Goal: Task Accomplishment & Management: Complete application form

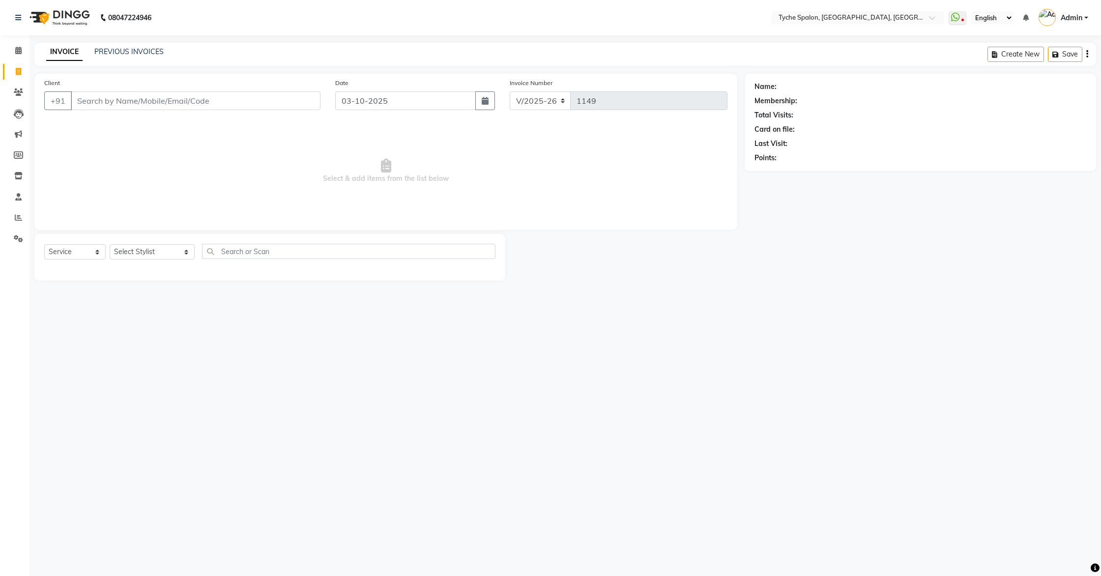
select select "6320"
select select "service"
click at [20, 238] on icon at bounding box center [18, 238] width 9 height 7
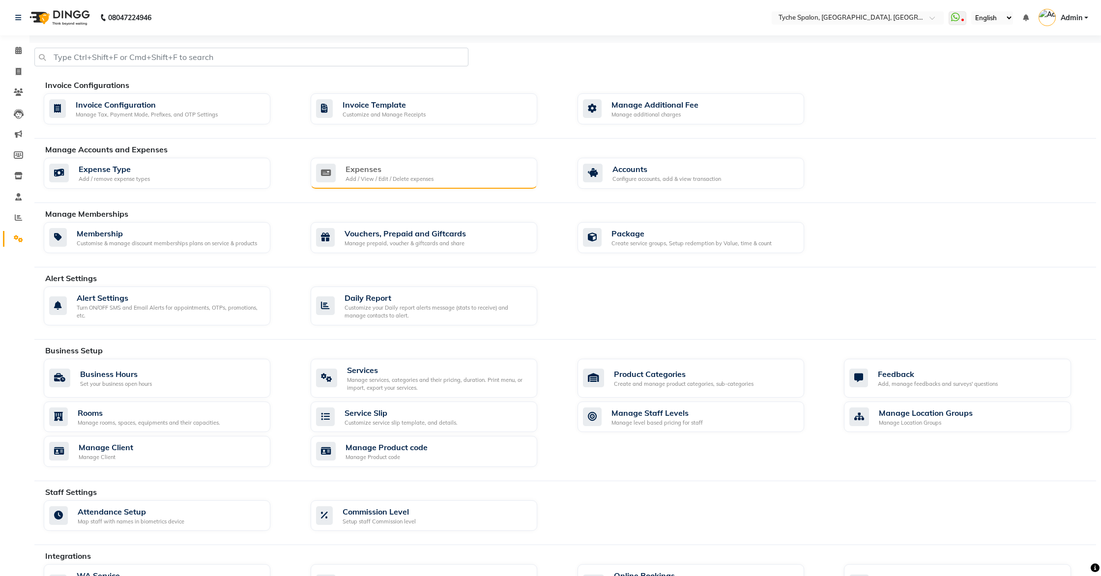
click at [377, 165] on div "Expenses" at bounding box center [390, 169] width 88 height 12
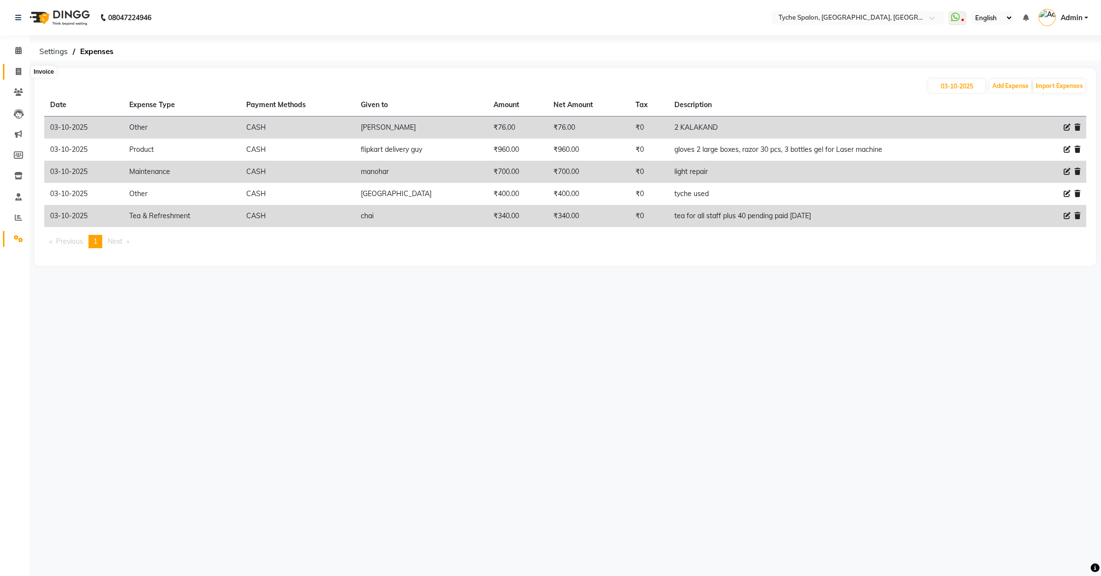
click at [18, 67] on span at bounding box center [18, 71] width 17 height 11
select select "service"
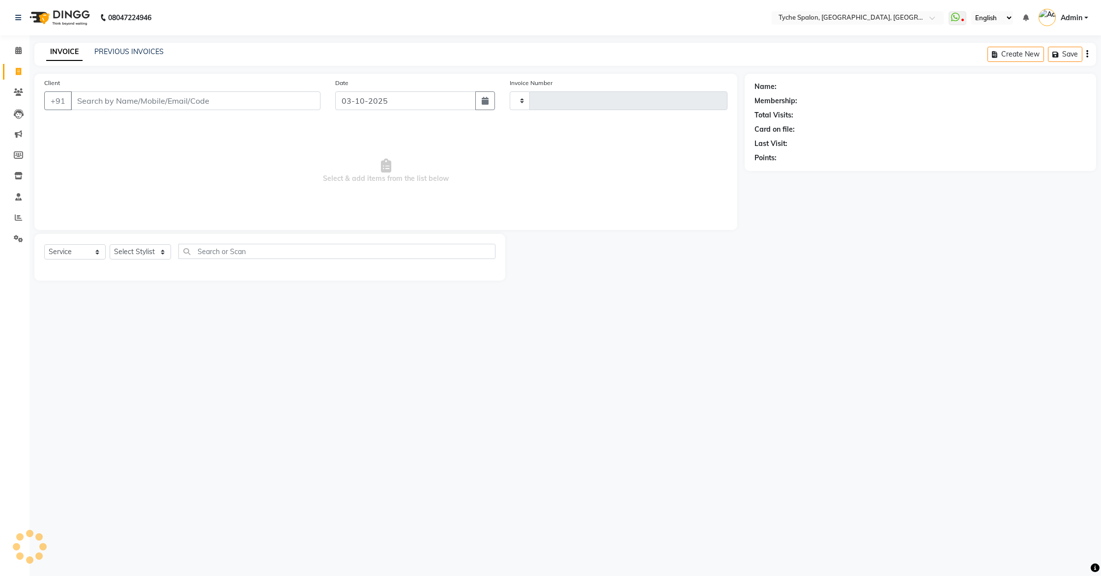
type input "1149"
select select "6320"
click at [130, 49] on link "PREVIOUS INVOICES" at bounding box center [128, 51] width 69 height 9
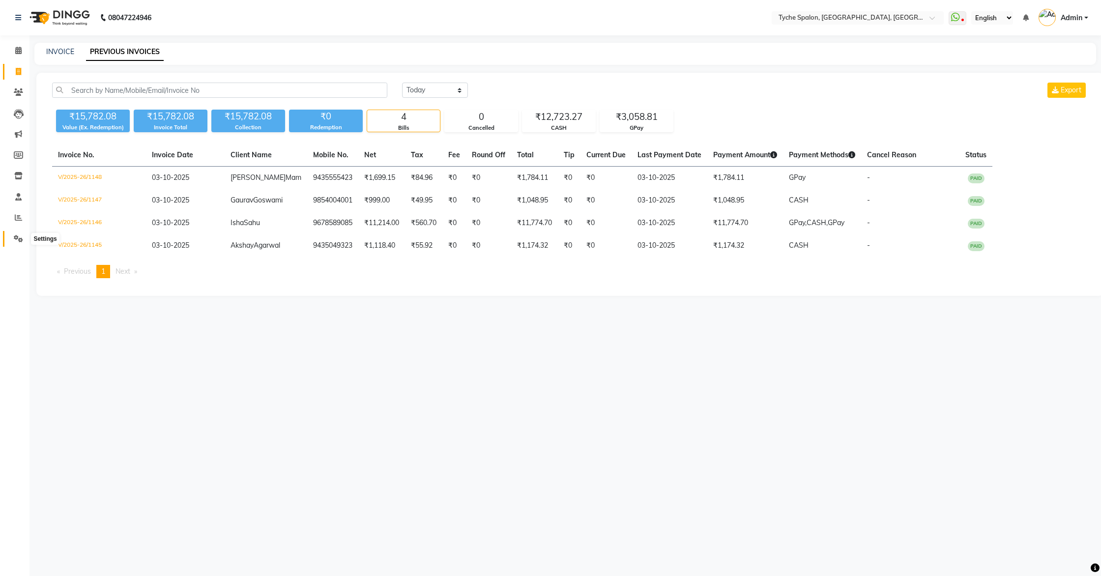
click at [21, 238] on icon at bounding box center [18, 238] width 9 height 7
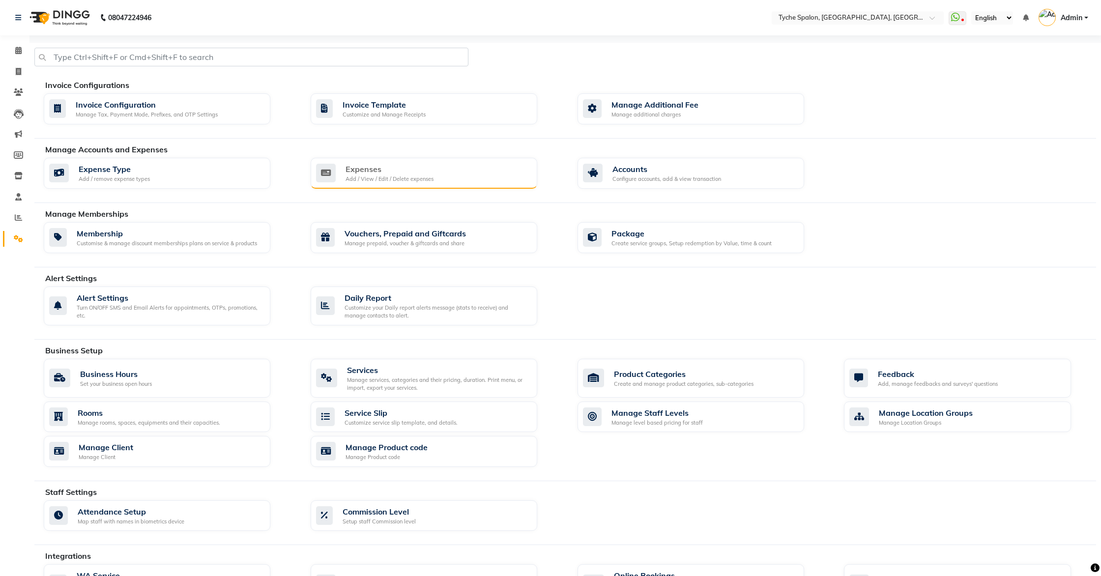
click at [355, 183] on div "Expenses Add / View / Edit / Delete expenses" at bounding box center [424, 173] width 227 height 31
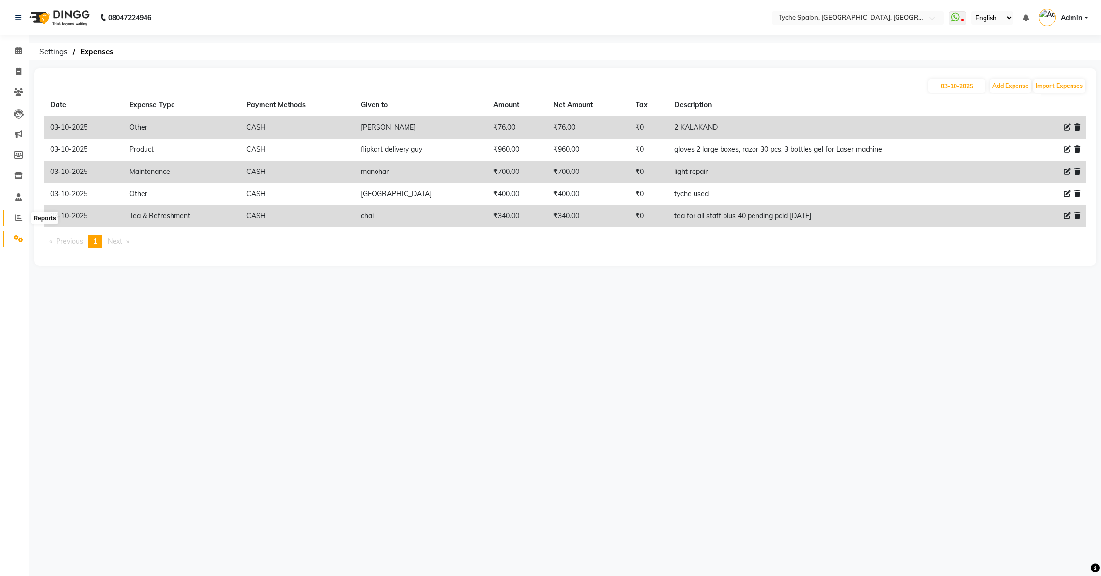
click at [16, 218] on icon at bounding box center [18, 217] width 7 height 7
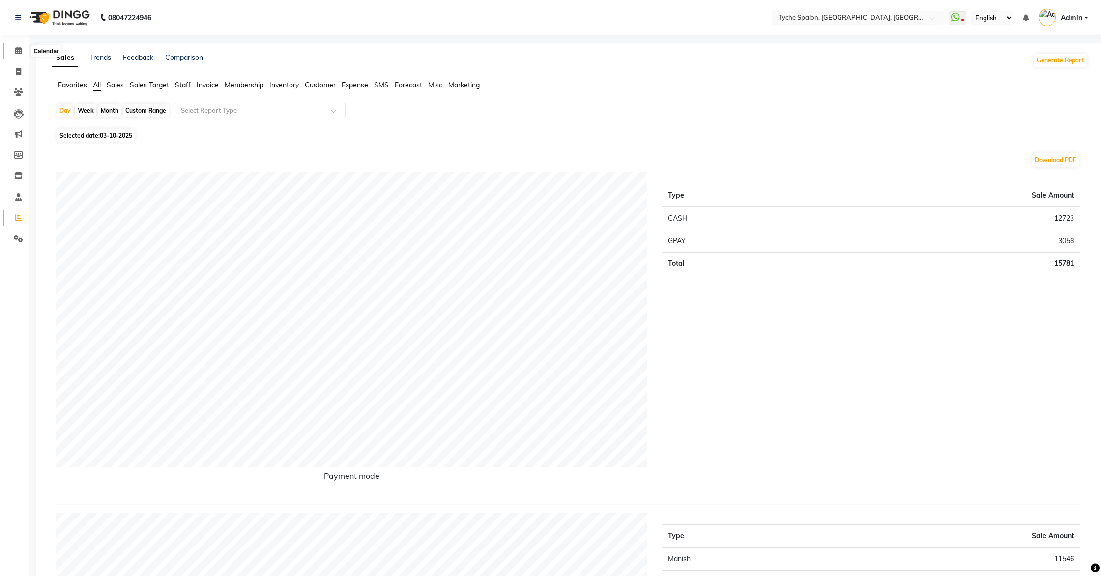
click at [22, 49] on span at bounding box center [18, 50] width 17 height 11
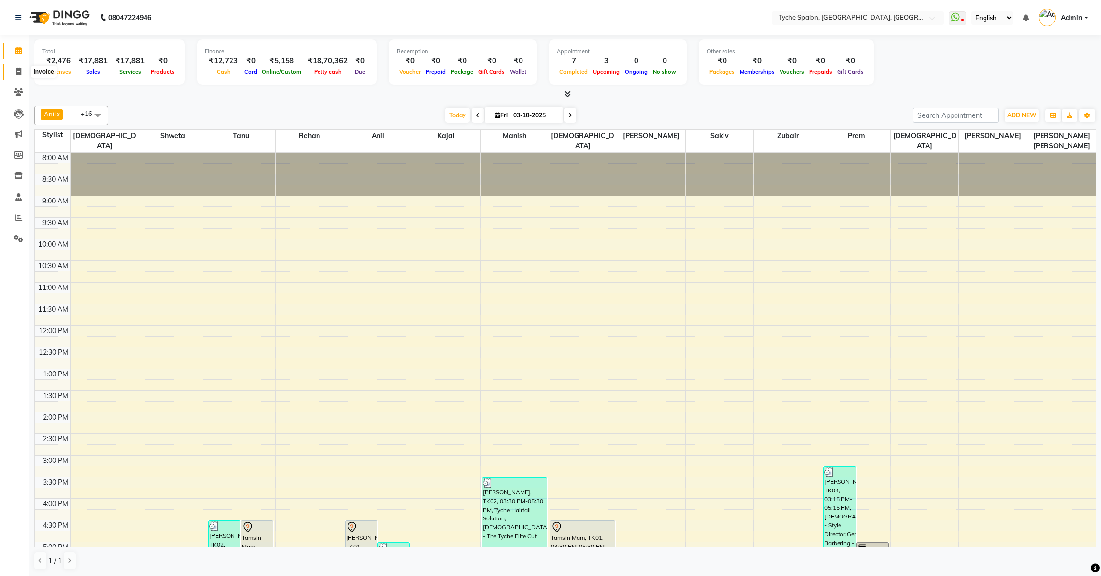
click at [19, 68] on icon at bounding box center [18, 71] width 5 height 7
select select "service"
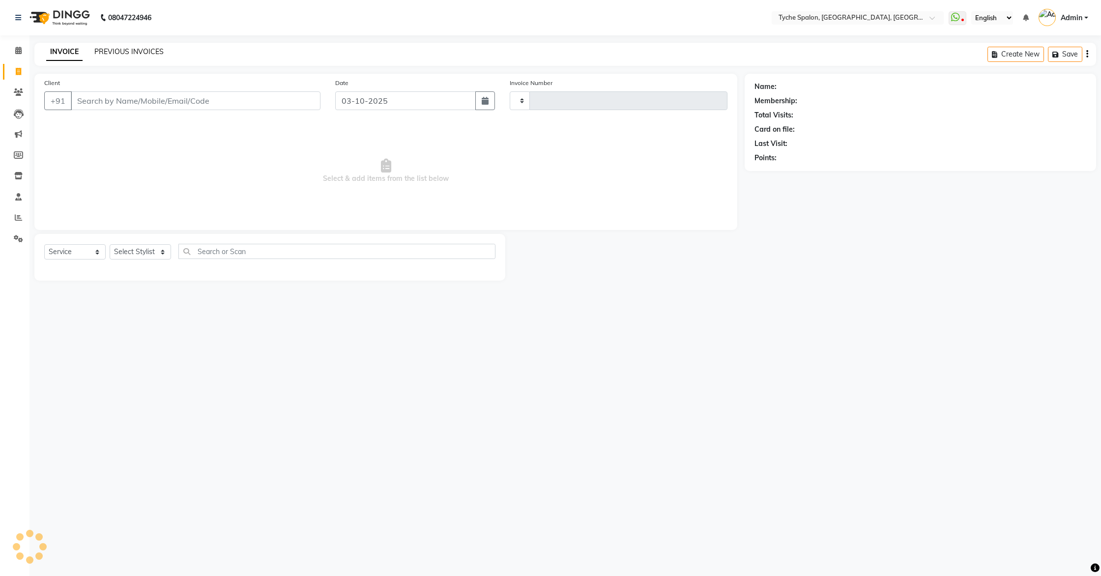
type input "1150"
select select "6320"
click at [143, 50] on link "PREVIOUS INVOICES" at bounding box center [128, 51] width 69 height 9
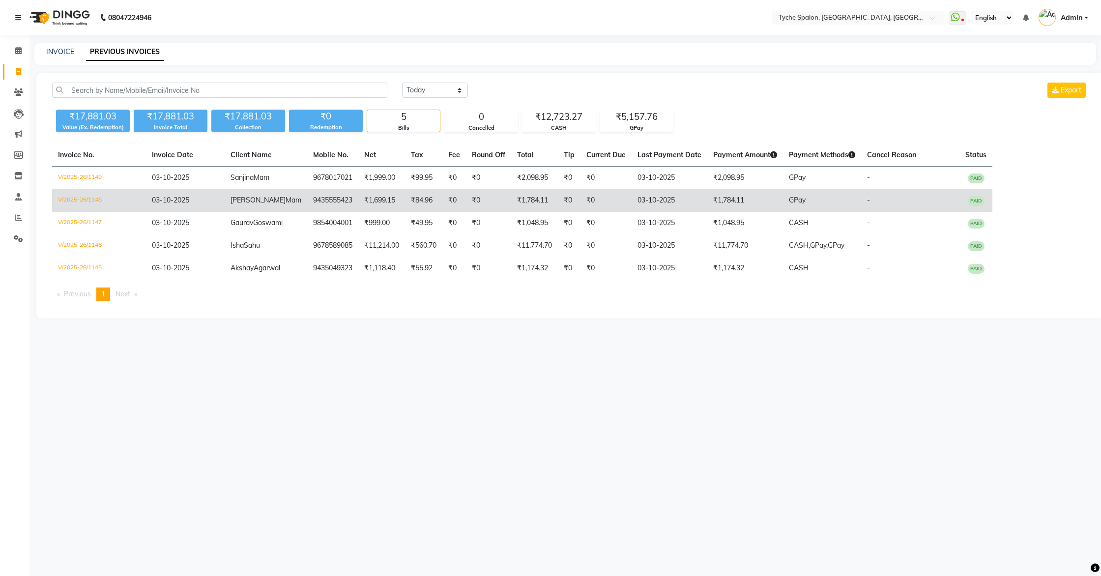
click at [307, 205] on td "9435555423" at bounding box center [332, 200] width 51 height 23
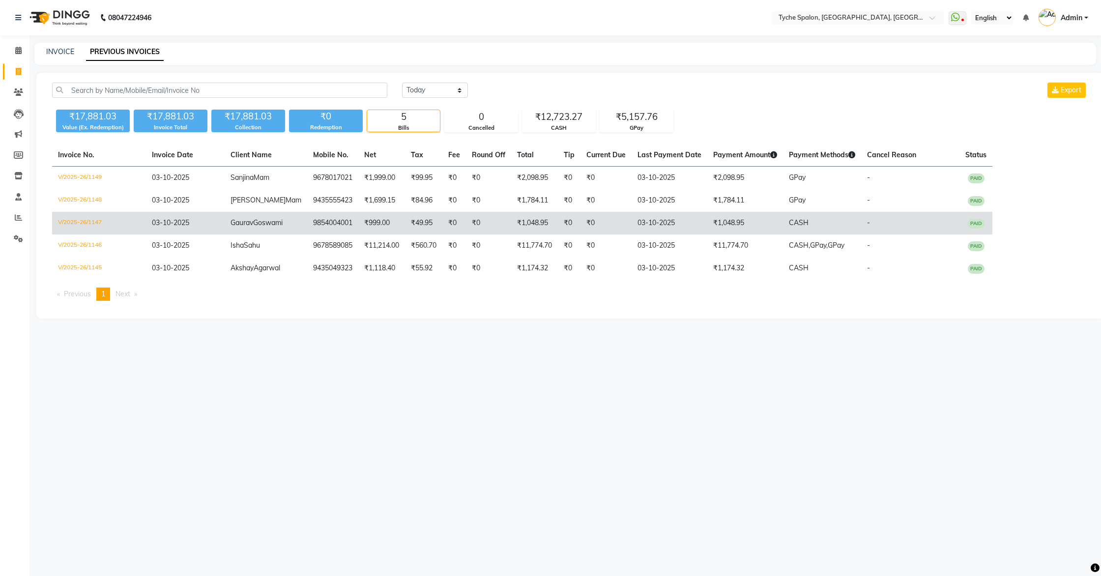
click at [204, 218] on td "03-10-2025" at bounding box center [185, 223] width 79 height 23
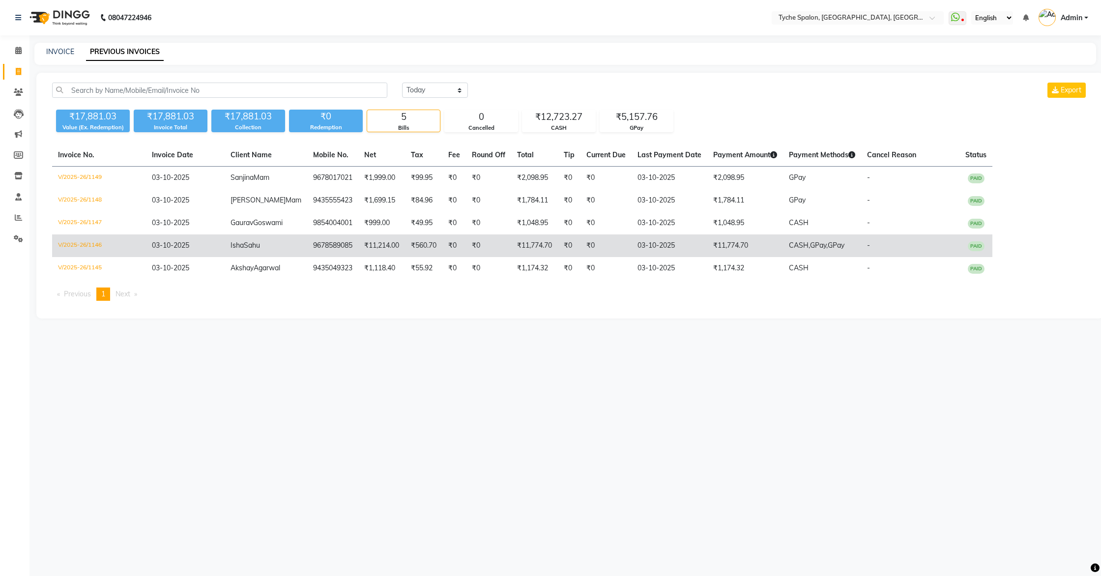
click at [275, 242] on td "Isha Sahu" at bounding box center [266, 246] width 83 height 23
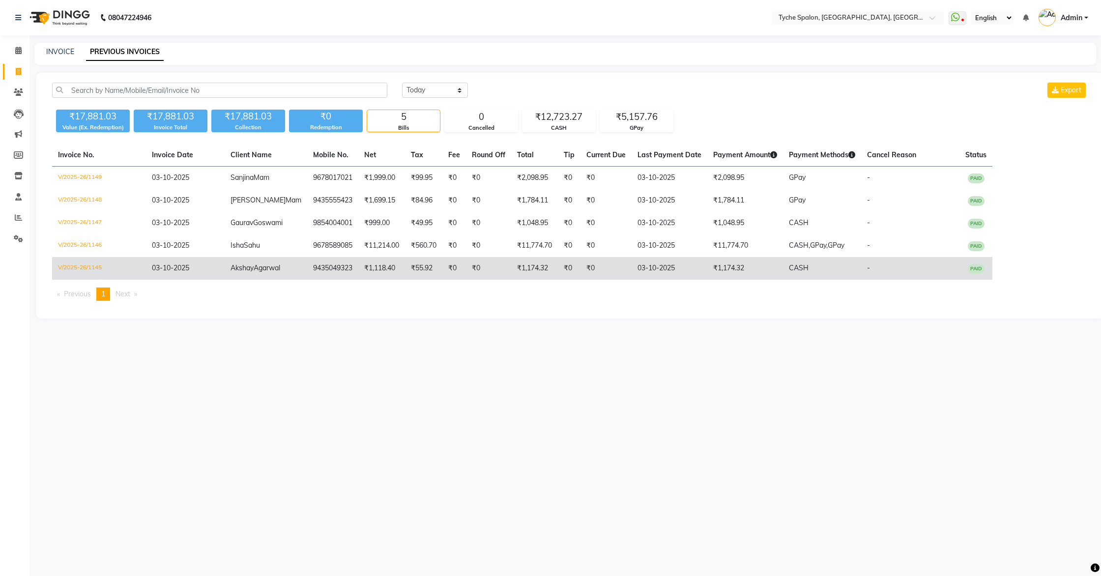
click at [250, 265] on span "Akshay" at bounding box center [242, 268] width 23 height 9
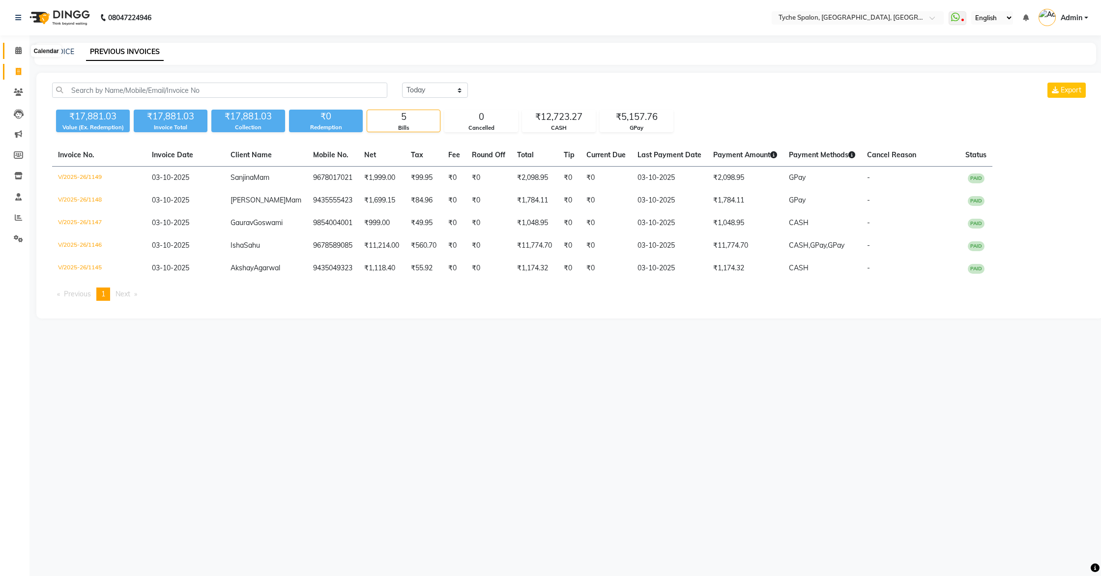
click at [15, 53] on span at bounding box center [18, 50] width 17 height 11
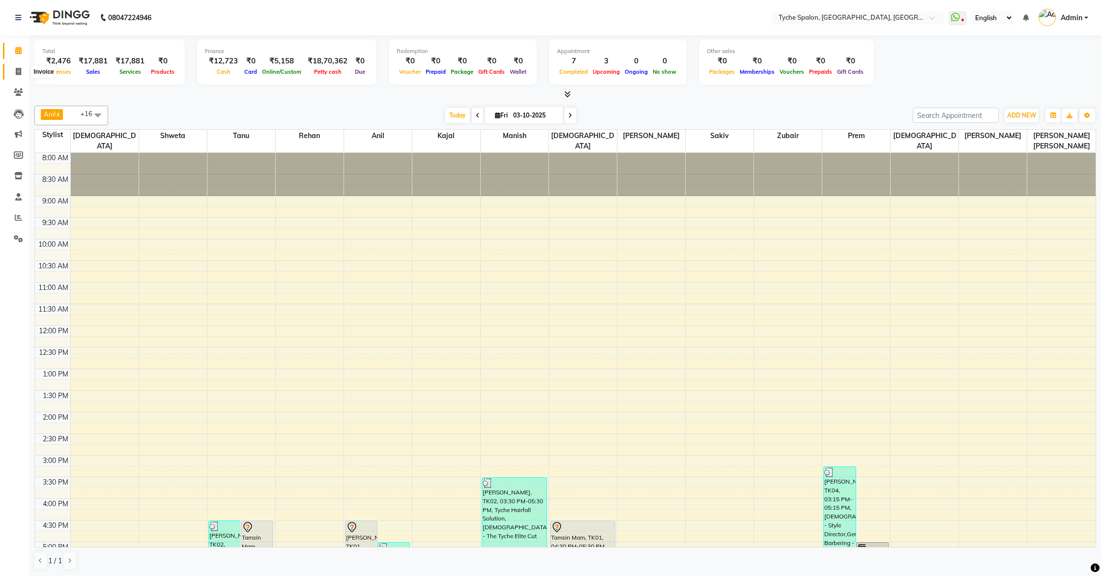
click at [20, 72] on icon at bounding box center [18, 71] width 5 height 7
select select "service"
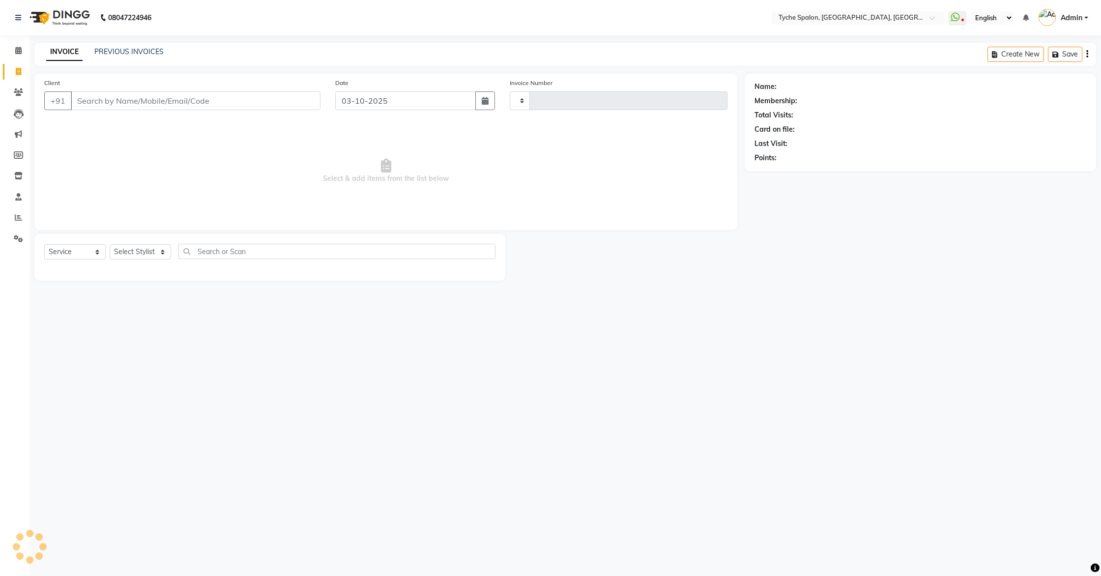
type input "1150"
select select "6320"
click at [146, 49] on link "PREVIOUS INVOICES" at bounding box center [128, 51] width 69 height 9
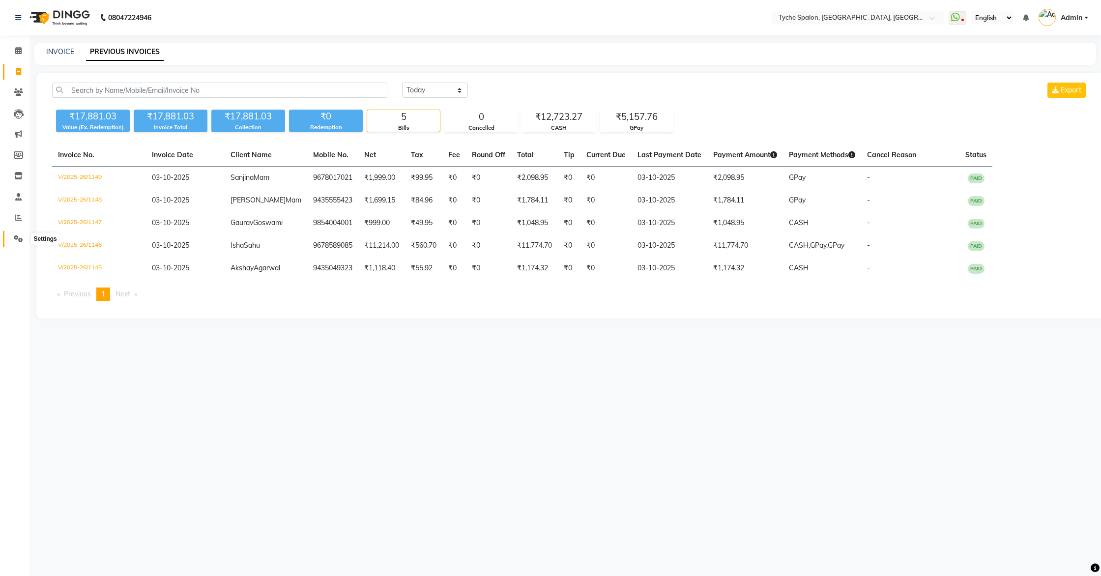
click at [18, 237] on icon at bounding box center [18, 238] width 9 height 7
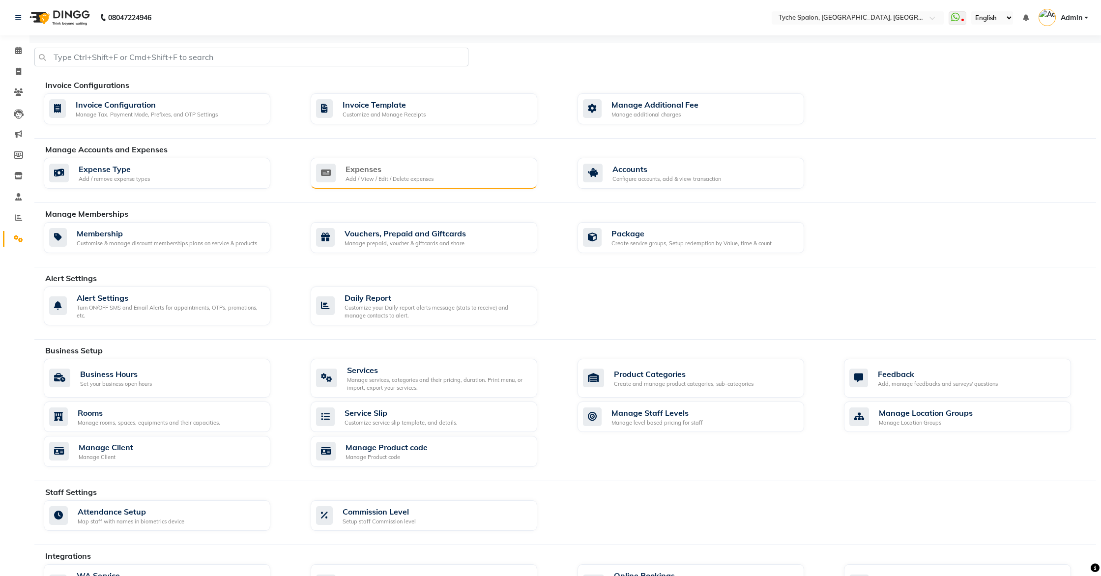
click at [363, 177] on div "Add / View / Edit / Delete expenses" at bounding box center [390, 179] width 88 height 8
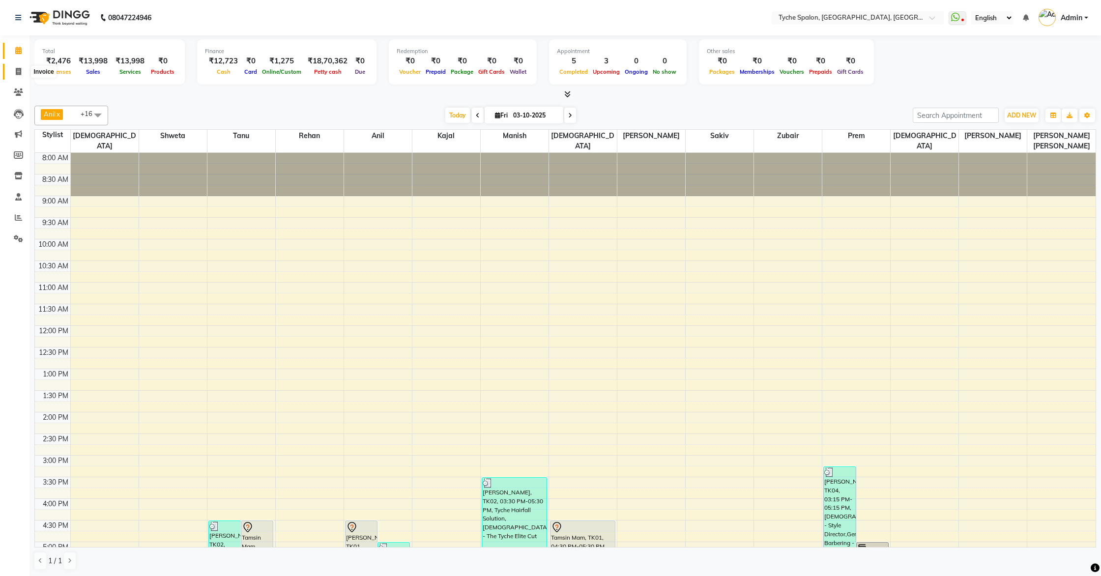
click at [19, 69] on icon at bounding box center [18, 71] width 5 height 7
select select "6320"
select select "service"
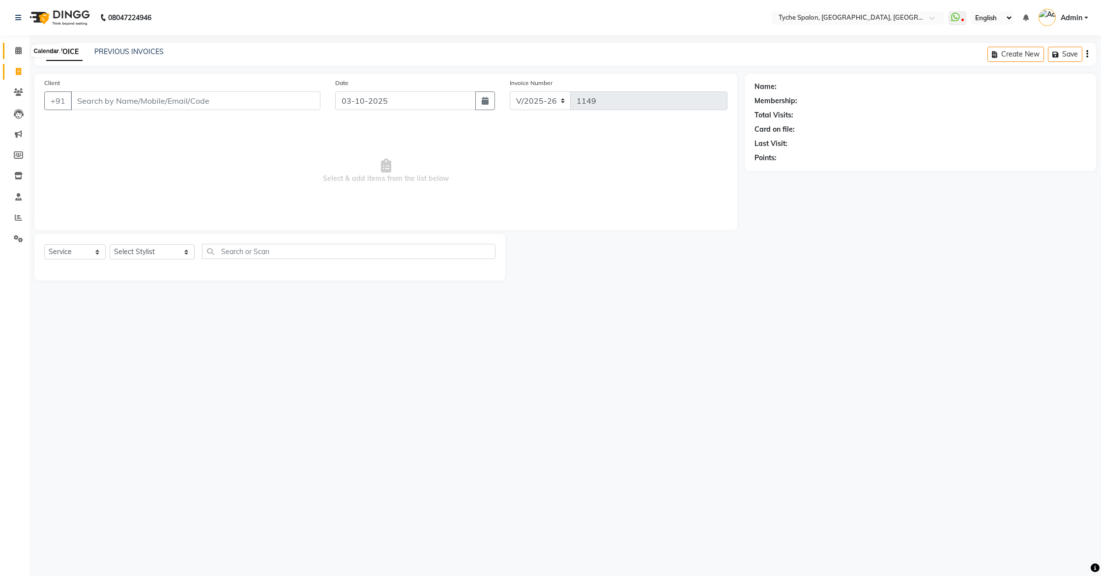
click at [21, 51] on icon at bounding box center [18, 50] width 6 height 7
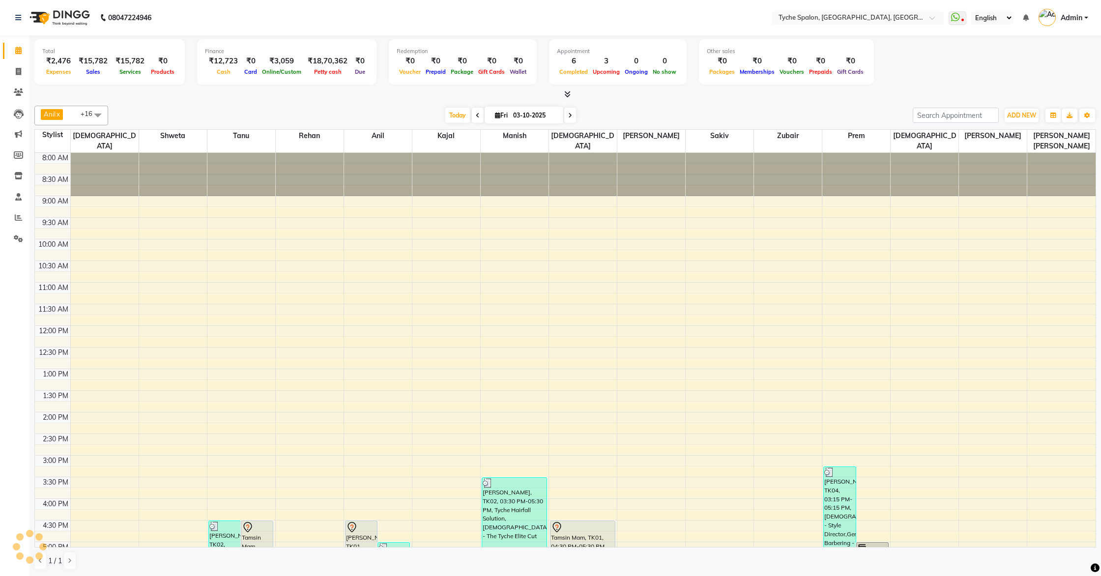
scroll to position [33, 0]
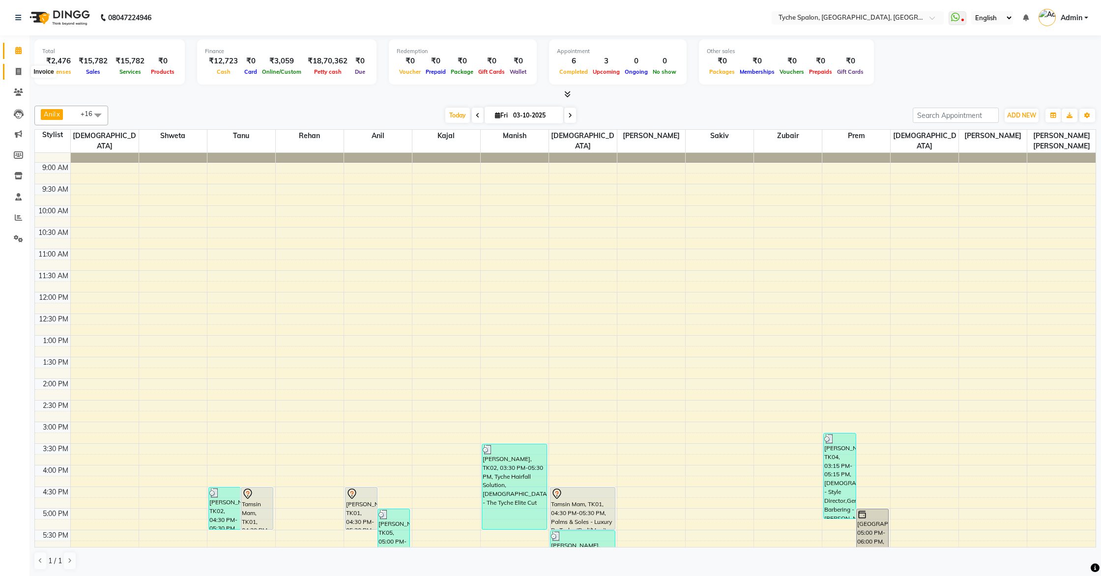
click at [21, 70] on span at bounding box center [18, 71] width 17 height 11
select select "6320"
select select "service"
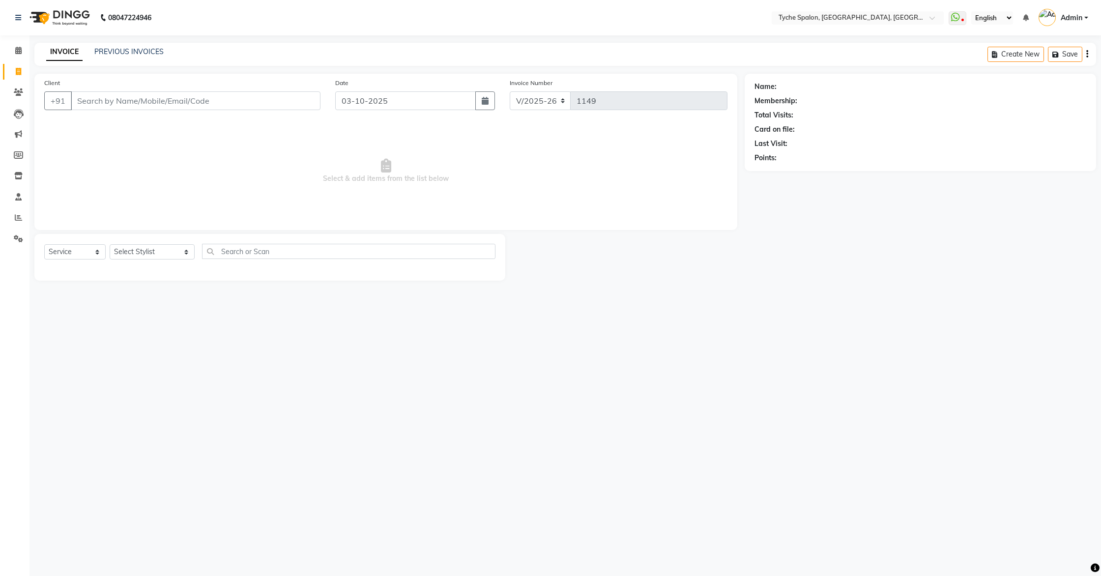
click at [111, 98] on input "Client" at bounding box center [196, 100] width 250 height 19
type input "9678017021"
click at [296, 104] on span "Add Client" at bounding box center [295, 101] width 39 height 10
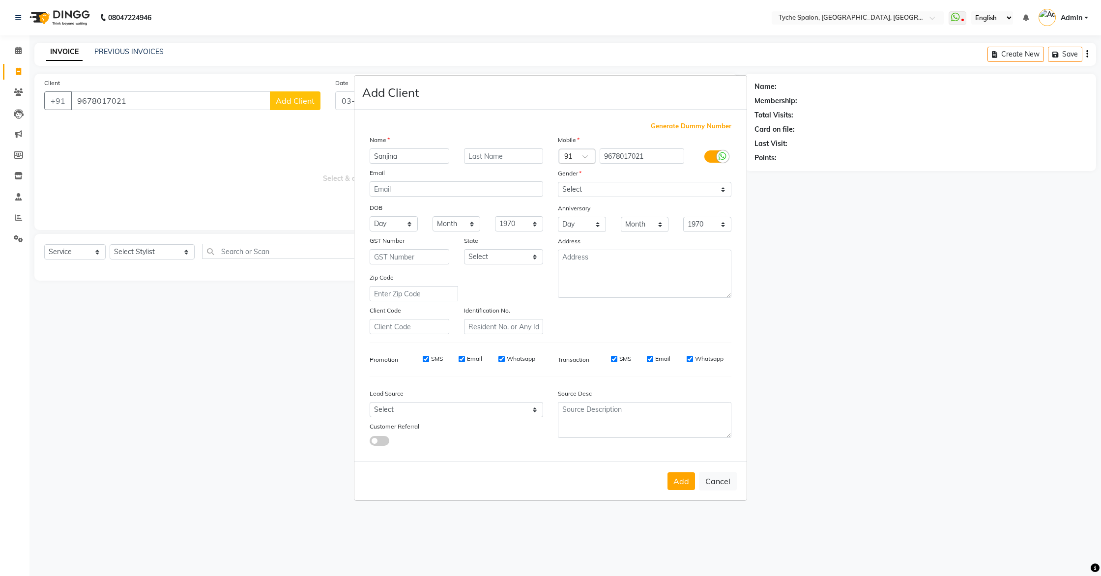
type input "Sanjina"
click at [482, 159] on input "text" at bounding box center [504, 156] width 80 height 15
type input "Mam"
click at [597, 186] on select "Select [DEMOGRAPHIC_DATA] [DEMOGRAPHIC_DATA] Other Prefer Not To Say" at bounding box center [645, 189] width 174 height 15
select select "[DEMOGRAPHIC_DATA]"
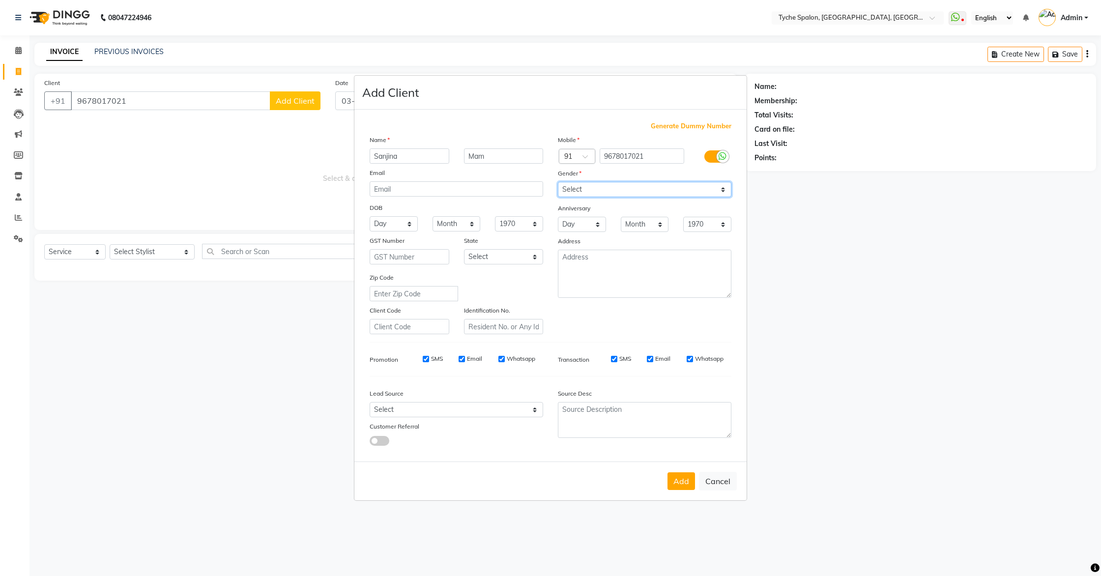
click at [558, 182] on select "Select [DEMOGRAPHIC_DATA] [DEMOGRAPHIC_DATA] Other Prefer Not To Say" at bounding box center [645, 189] width 174 height 15
click at [678, 489] on button "Add" at bounding box center [682, 482] width 28 height 18
select select
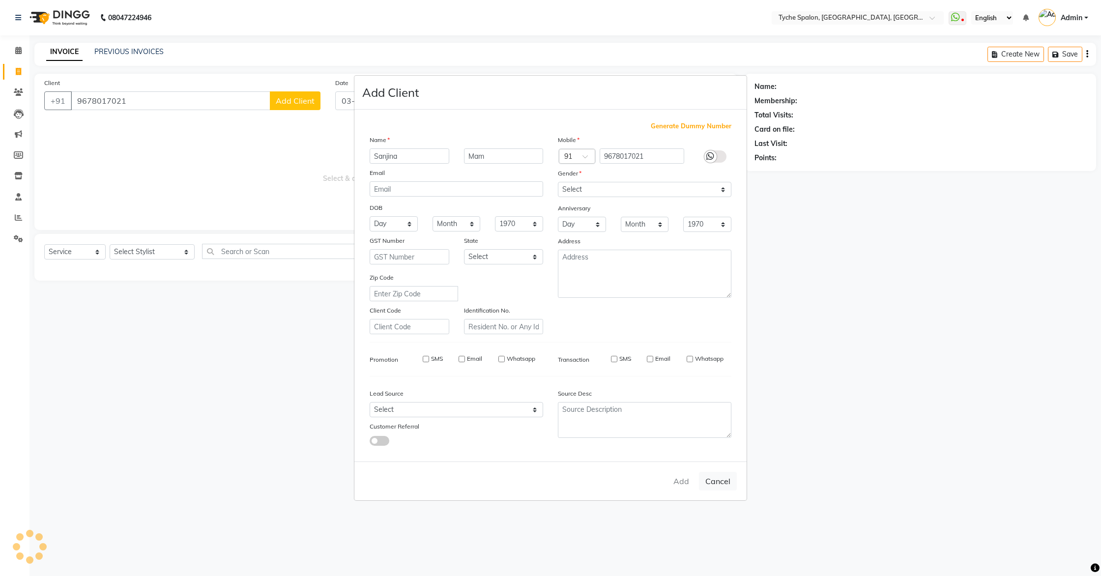
select select
checkbox input "false"
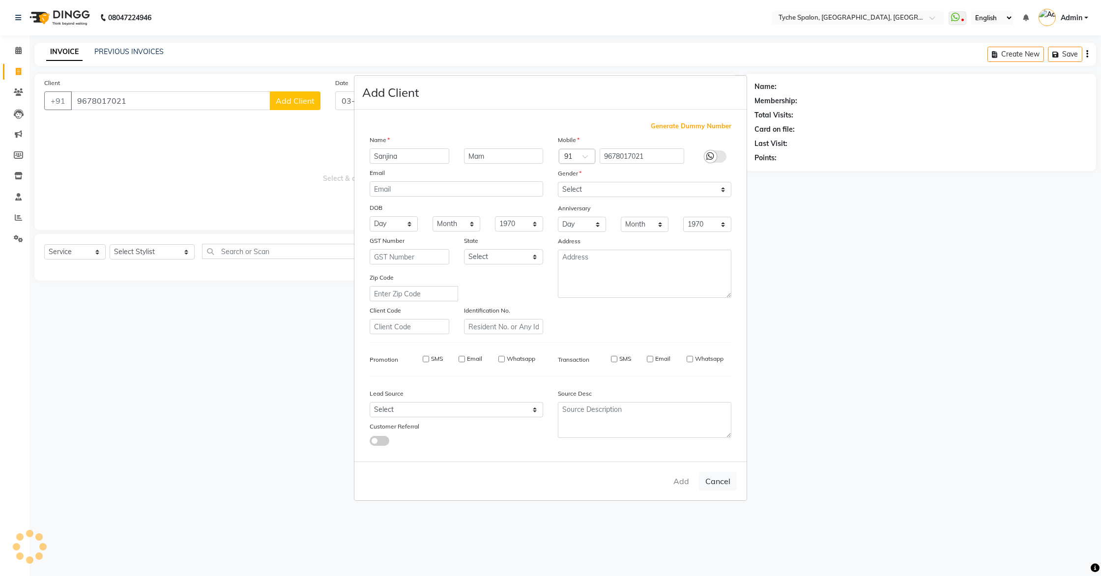
checkbox input "false"
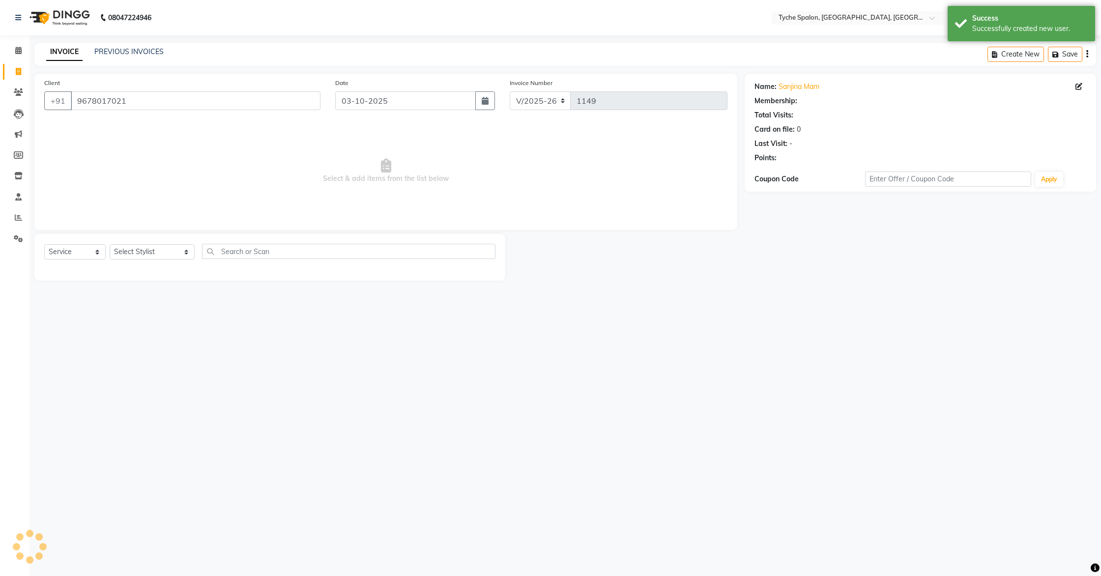
select select "1: Object"
click at [129, 251] on select "Select Stylist [PERSON_NAME] [PERSON_NAME] [PERSON_NAME] [PERSON_NAME] [PERSON_…" at bounding box center [152, 251] width 85 height 15
select select "48422"
click at [110, 244] on select "Select Stylist [PERSON_NAME] [PERSON_NAME] [PERSON_NAME] [PERSON_NAME] [PERSON_…" at bounding box center [152, 251] width 85 height 15
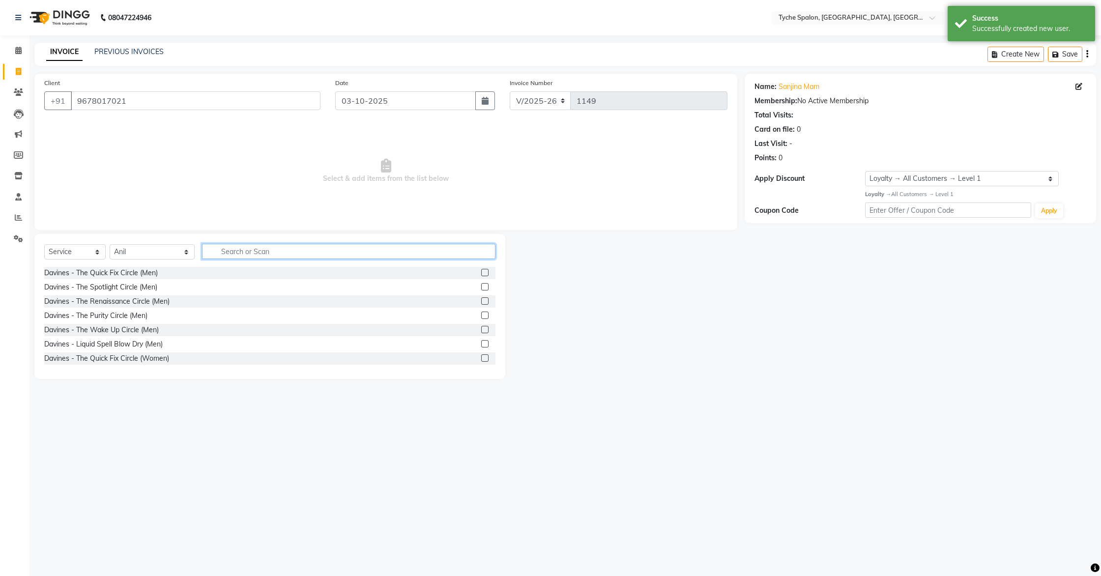
click at [252, 251] on input "text" at bounding box center [349, 251] width 294 height 15
type input "tyc"
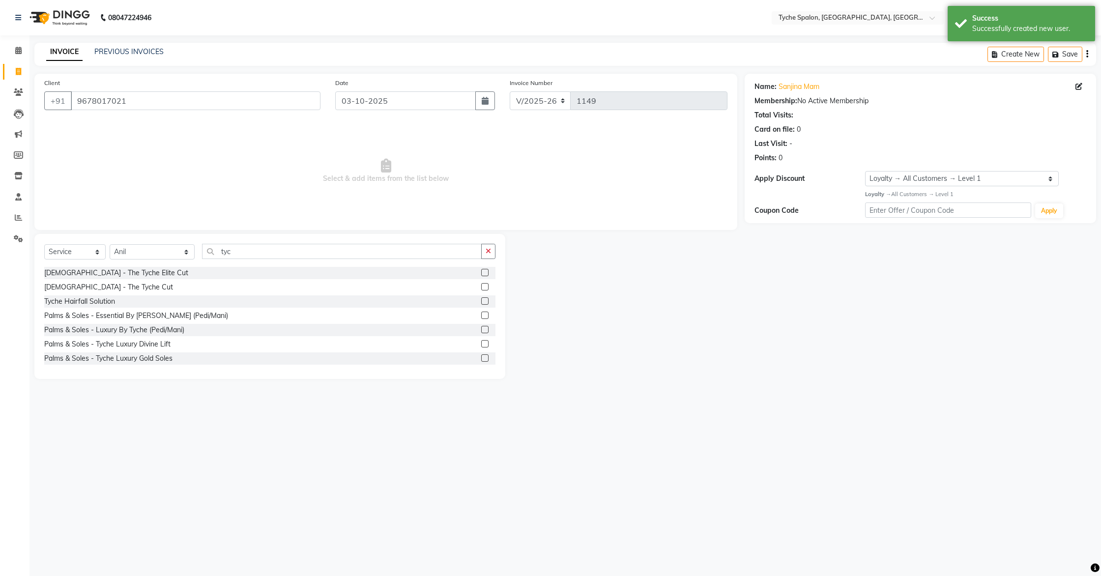
click at [483, 271] on label at bounding box center [484, 272] width 7 height 7
click at [483, 271] on input "checkbox" at bounding box center [484, 273] width 6 height 6
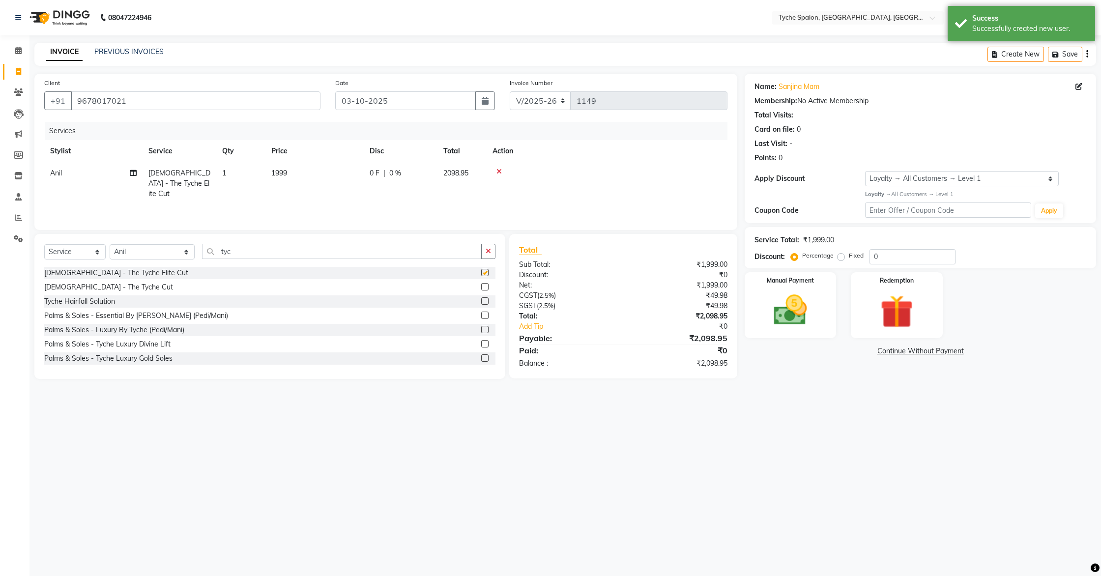
checkbox input "false"
click at [781, 293] on img at bounding box center [791, 311] width 56 height 40
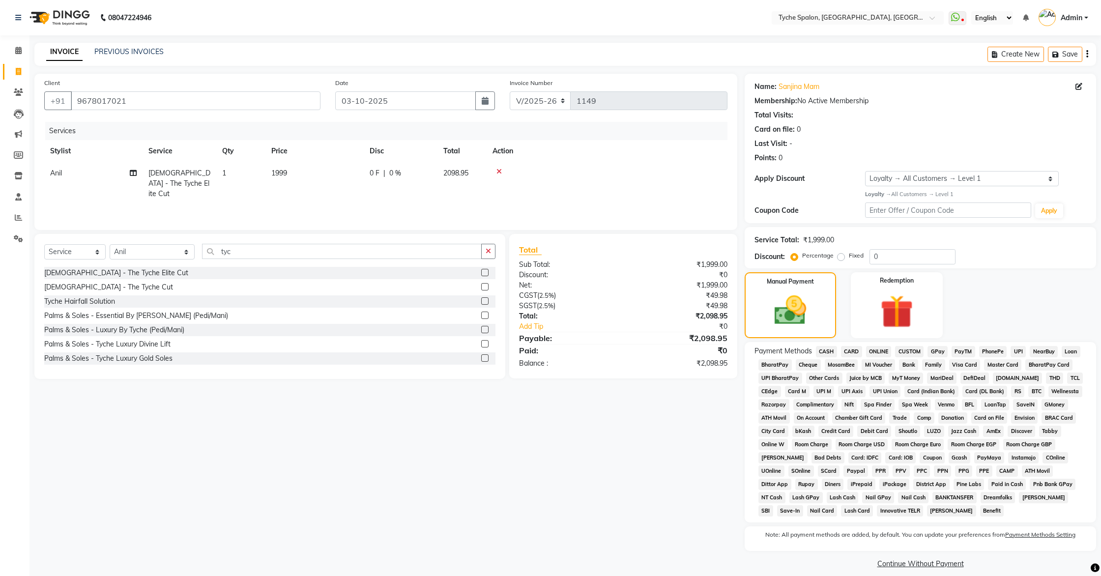
click at [935, 351] on span "GPay" at bounding box center [938, 351] width 20 height 11
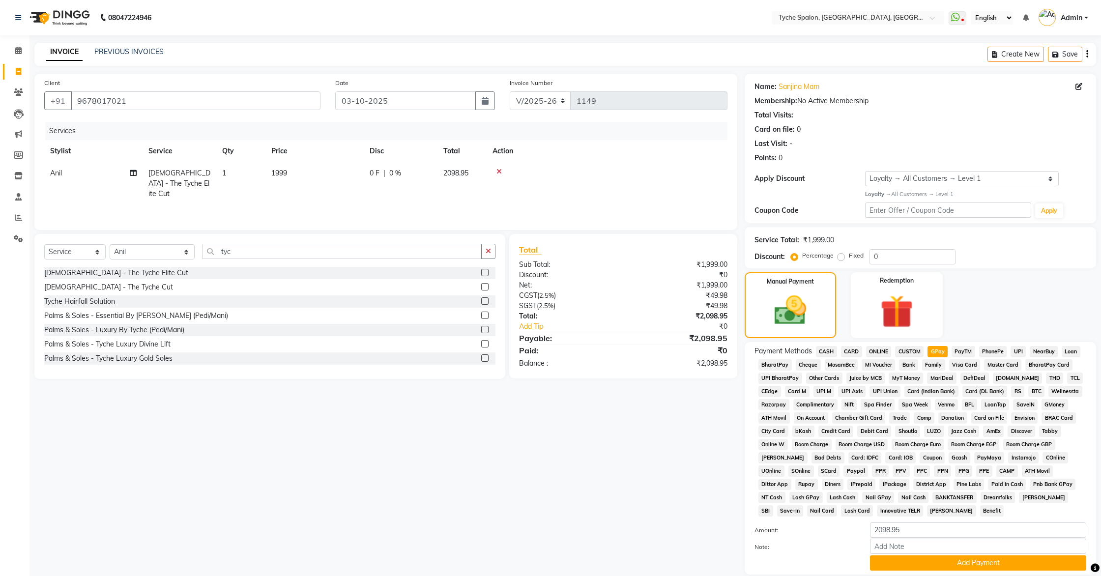
scroll to position [62, 0]
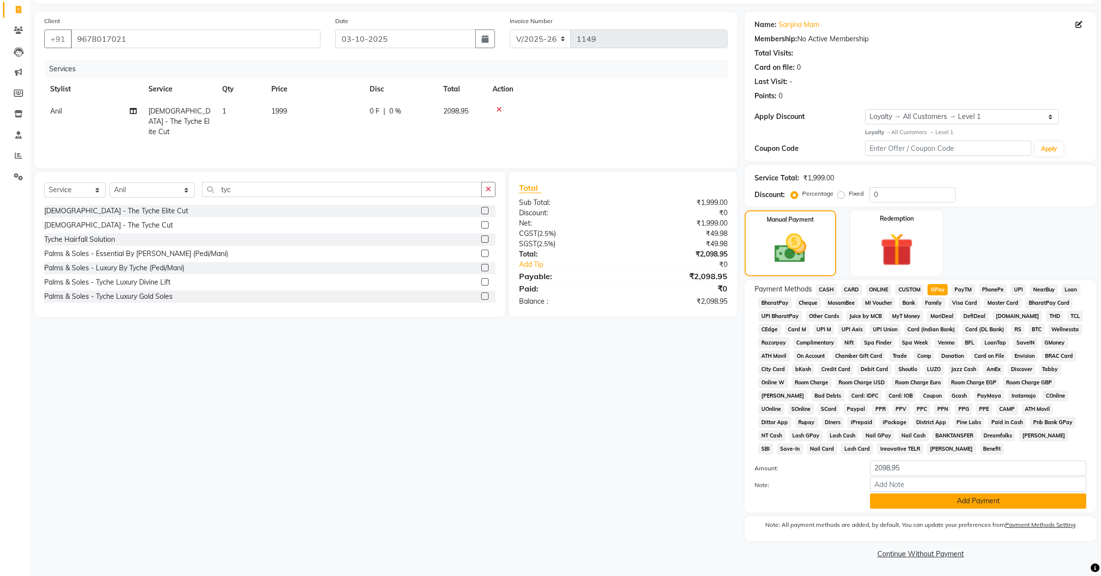
click at [949, 499] on button "Add Payment" at bounding box center [978, 501] width 216 height 15
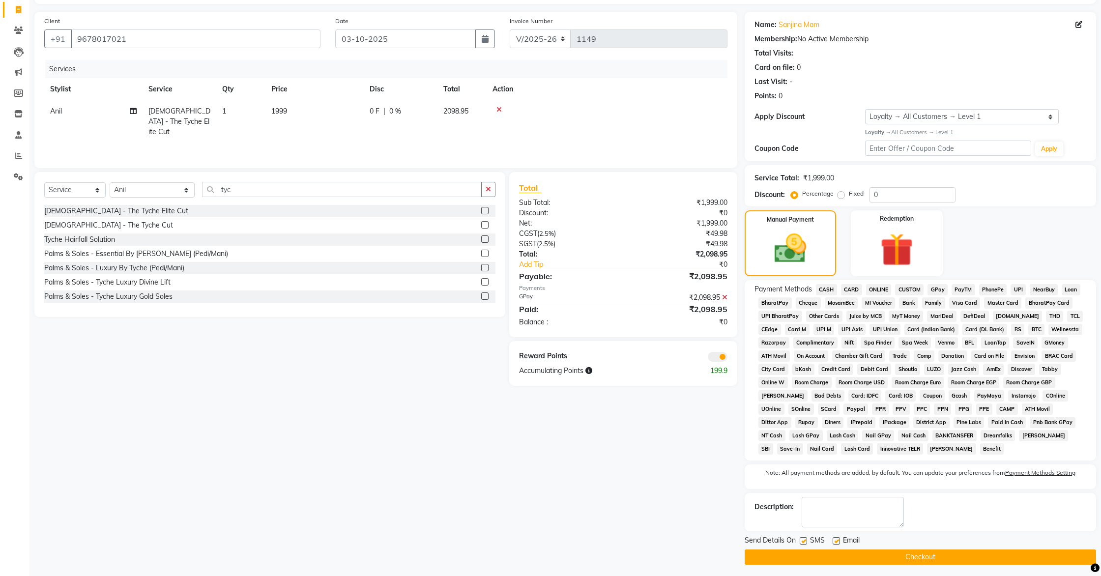
scroll to position [66, 0]
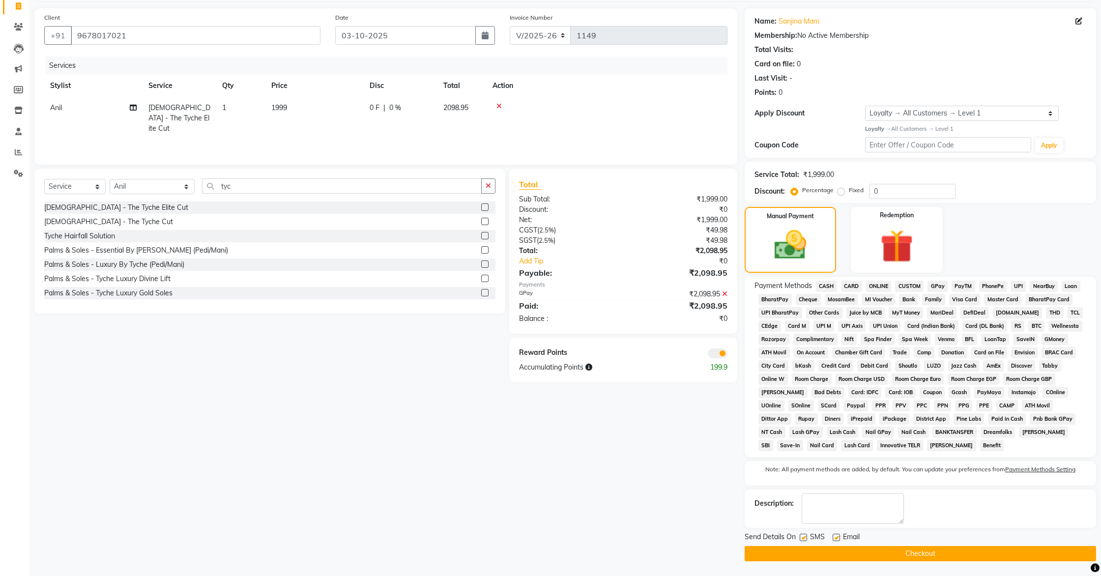
click at [933, 552] on button "Checkout" at bounding box center [921, 553] width 352 height 15
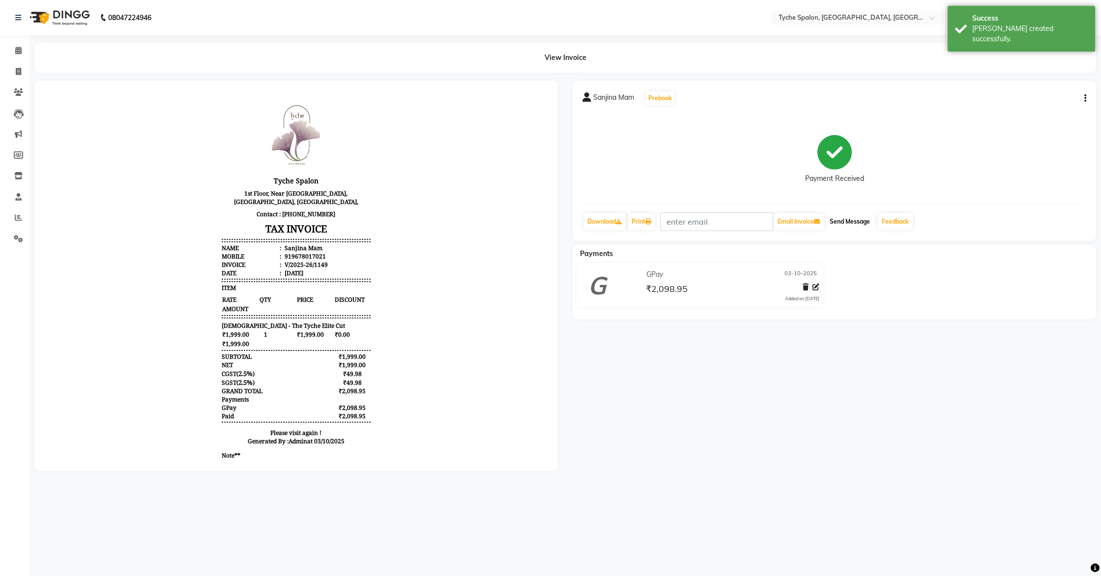
click at [850, 219] on button "Send Message" at bounding box center [850, 221] width 48 height 17
click at [21, 53] on icon at bounding box center [18, 50] width 6 height 7
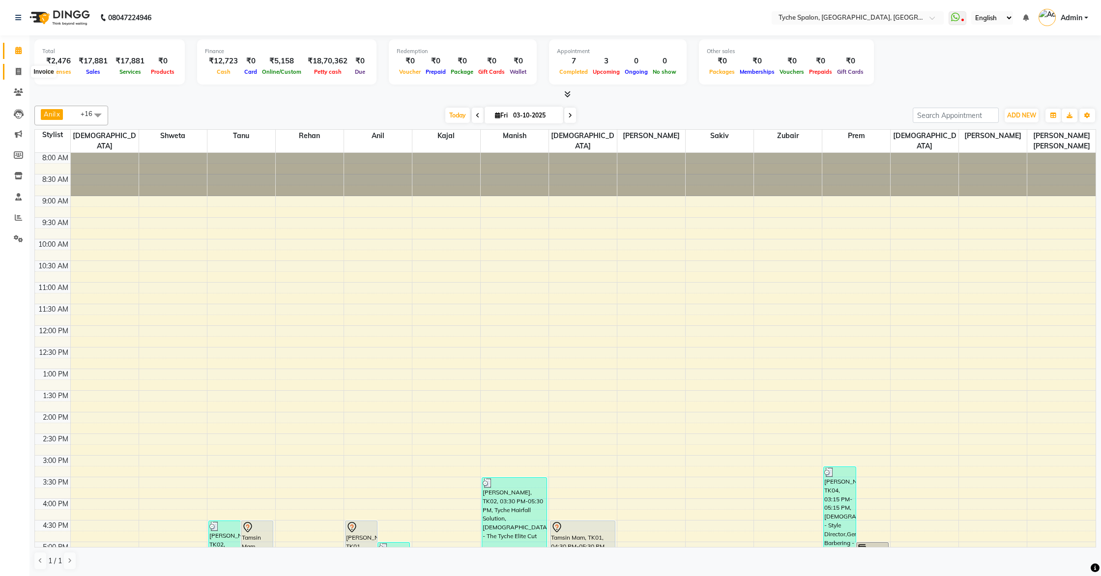
click at [20, 74] on icon at bounding box center [18, 71] width 5 height 7
select select "6320"
select select "service"
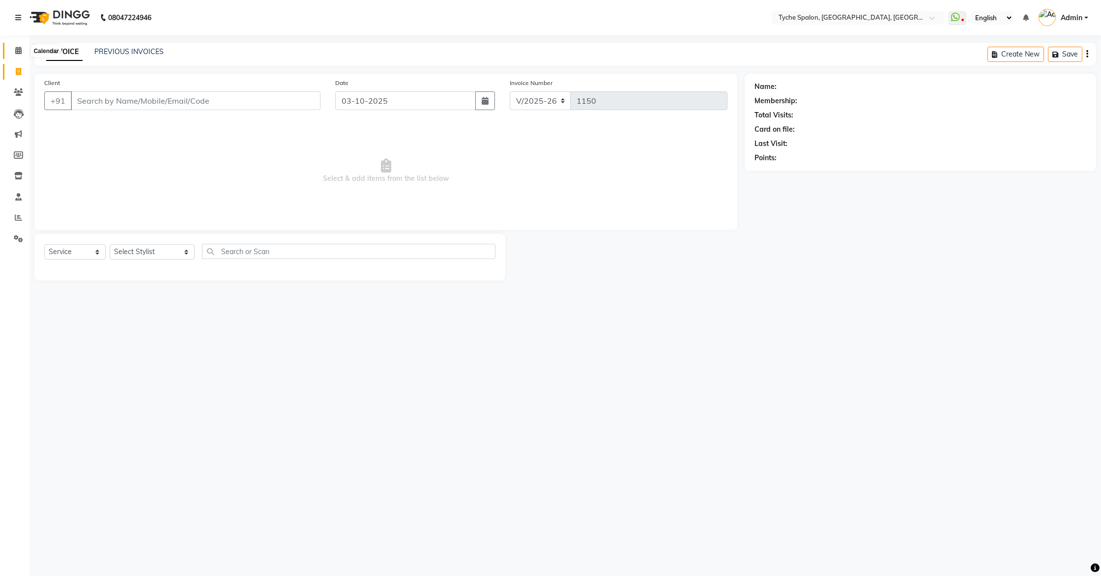
click at [21, 55] on span at bounding box center [18, 50] width 17 height 11
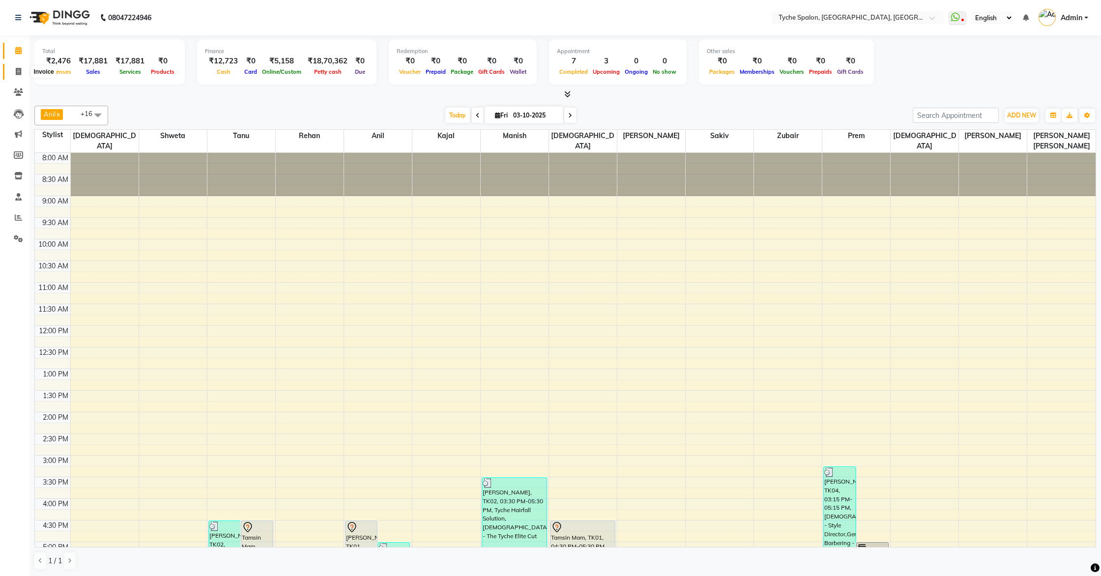
click at [20, 69] on icon at bounding box center [18, 71] width 5 height 7
select select "6320"
select select "service"
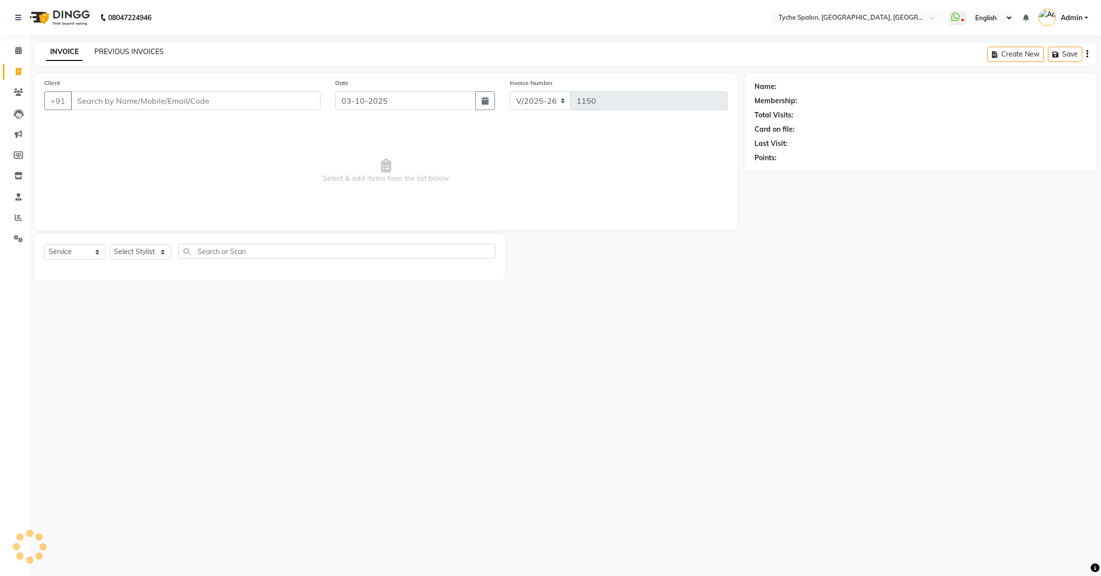
click at [134, 53] on link "PREVIOUS INVOICES" at bounding box center [128, 51] width 69 height 9
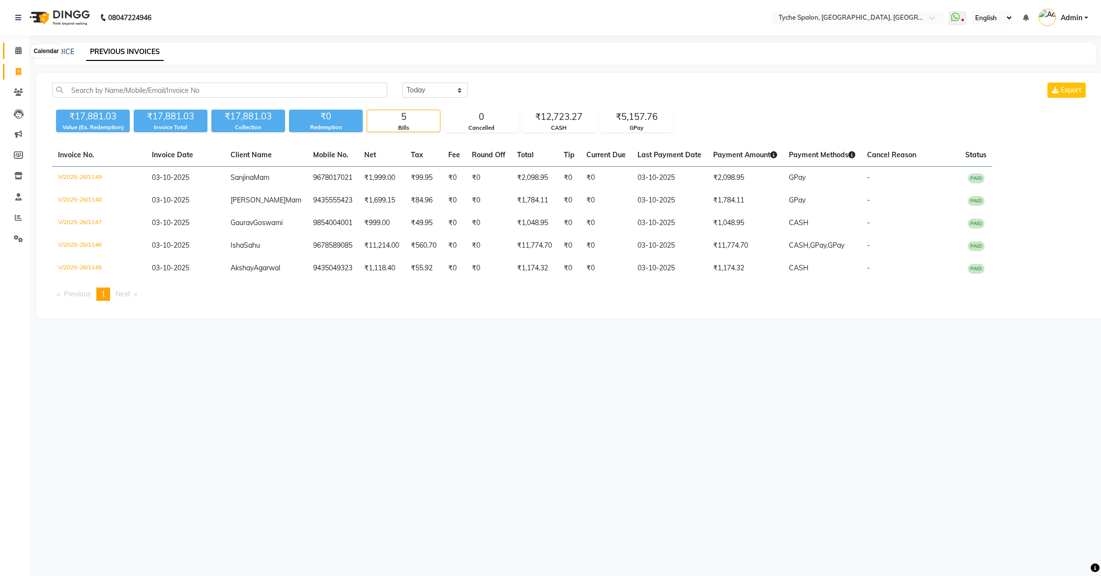
click at [17, 47] on icon at bounding box center [18, 50] width 6 height 7
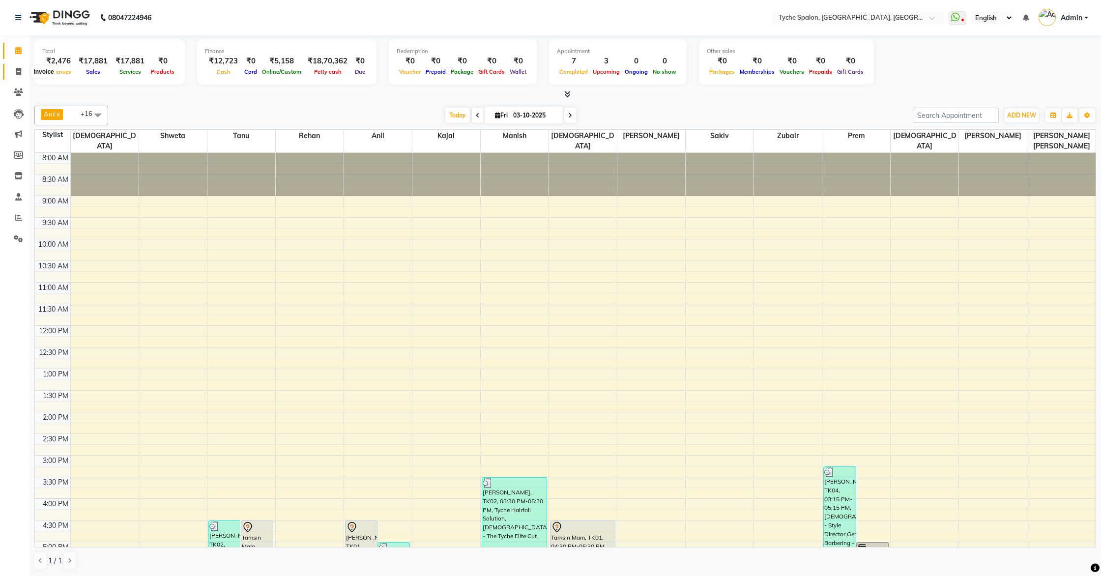
scroll to position [0, 0]
click at [17, 74] on icon at bounding box center [18, 70] width 5 height 7
select select "service"
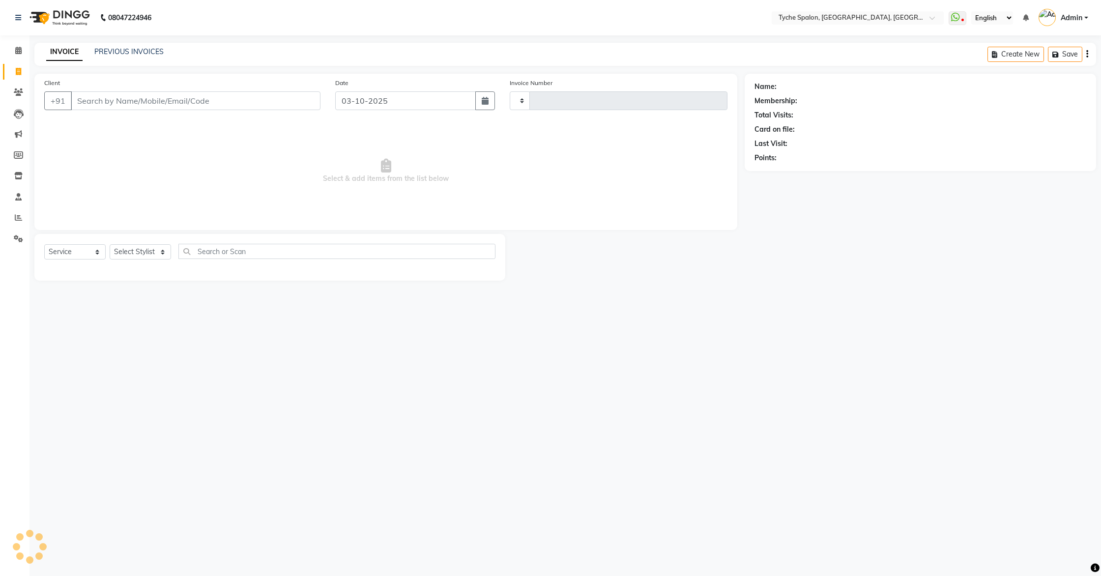
type input "1150"
select select "6320"
click at [20, 49] on icon at bounding box center [18, 50] width 6 height 7
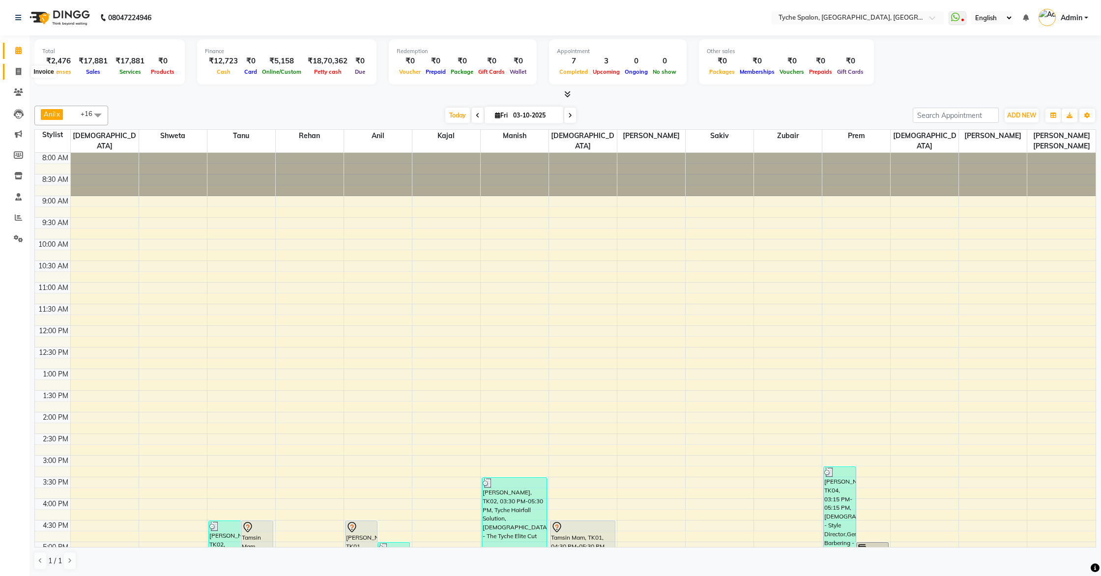
click at [22, 71] on span at bounding box center [18, 71] width 17 height 11
select select "6320"
select select "service"
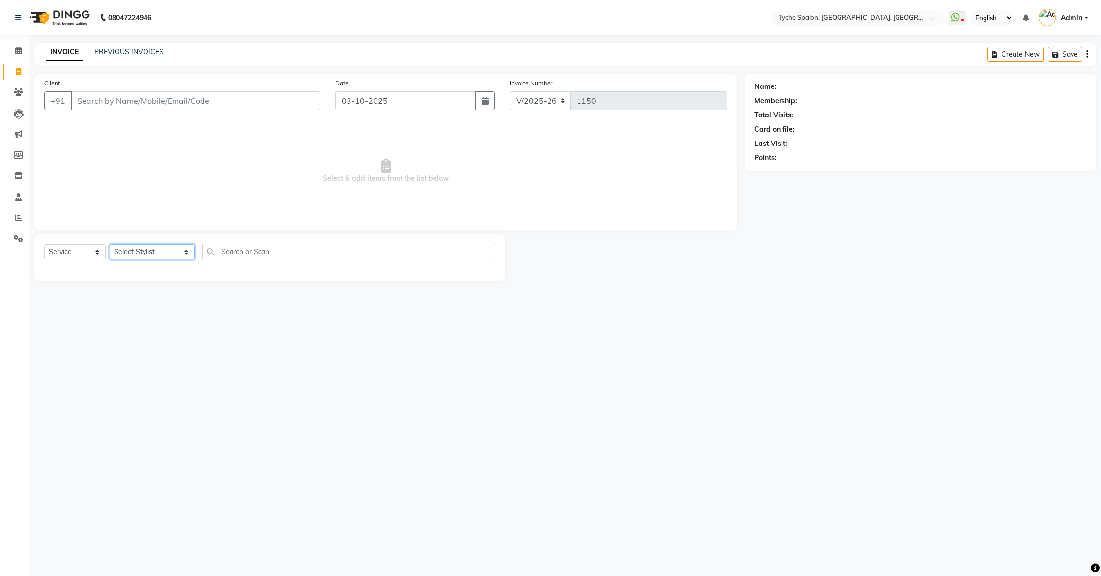
click at [149, 255] on select "Select Stylist [PERSON_NAME] [PERSON_NAME] [PERSON_NAME] [PERSON_NAME] [PERSON_…" at bounding box center [152, 251] width 85 height 15
select select "48422"
click at [110, 244] on select "Select Stylist [PERSON_NAME] [PERSON_NAME] [PERSON_NAME] [PERSON_NAME] [PERSON_…" at bounding box center [152, 251] width 85 height 15
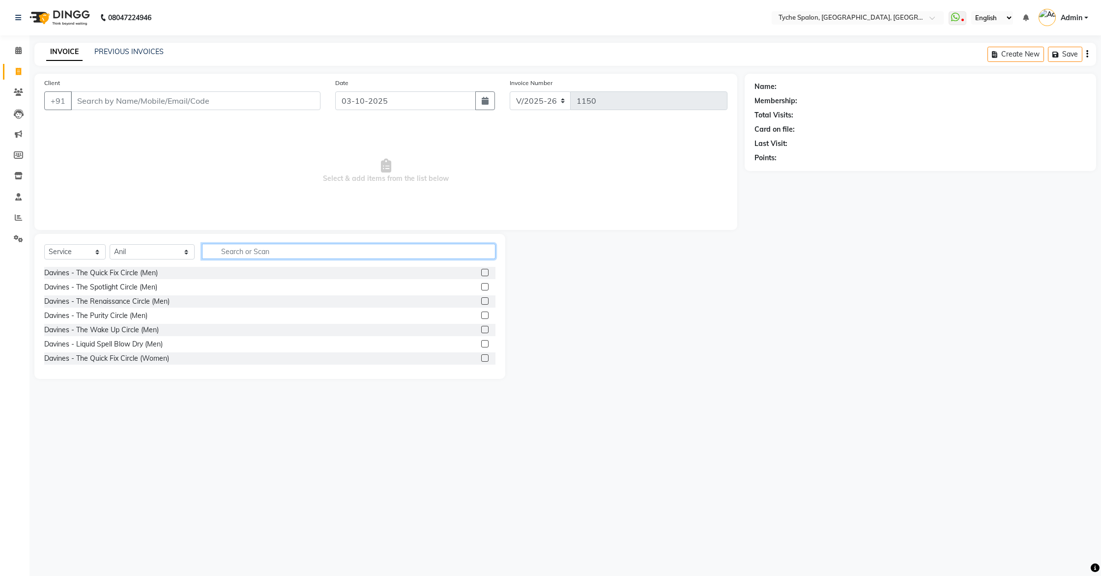
click at [216, 256] on input "text" at bounding box center [349, 251] width 294 height 15
type input "root"
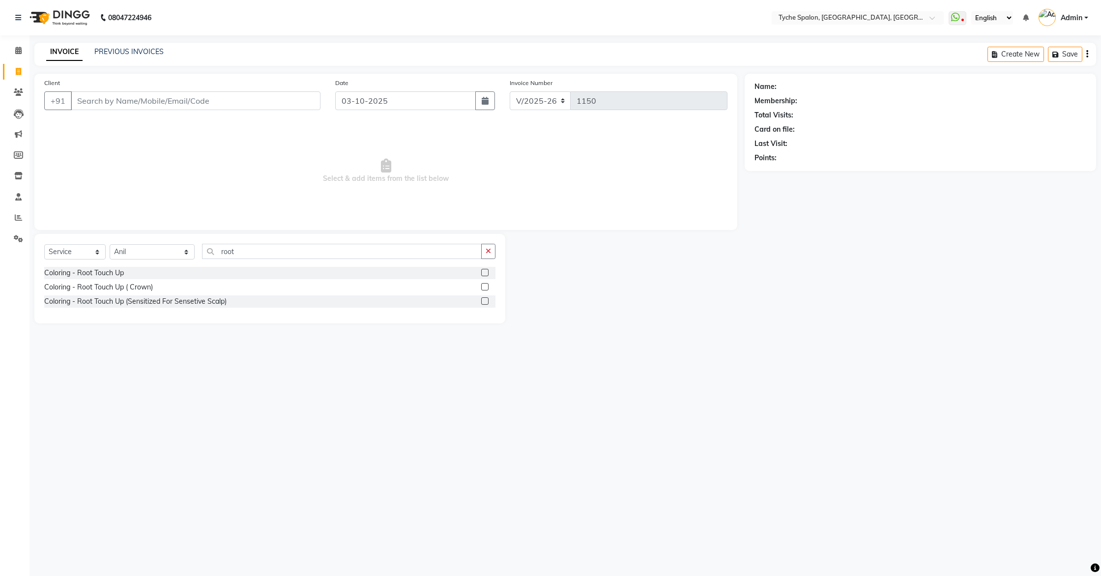
click at [482, 270] on label at bounding box center [484, 272] width 7 height 7
click at [482, 270] on input "checkbox" at bounding box center [484, 273] width 6 height 6
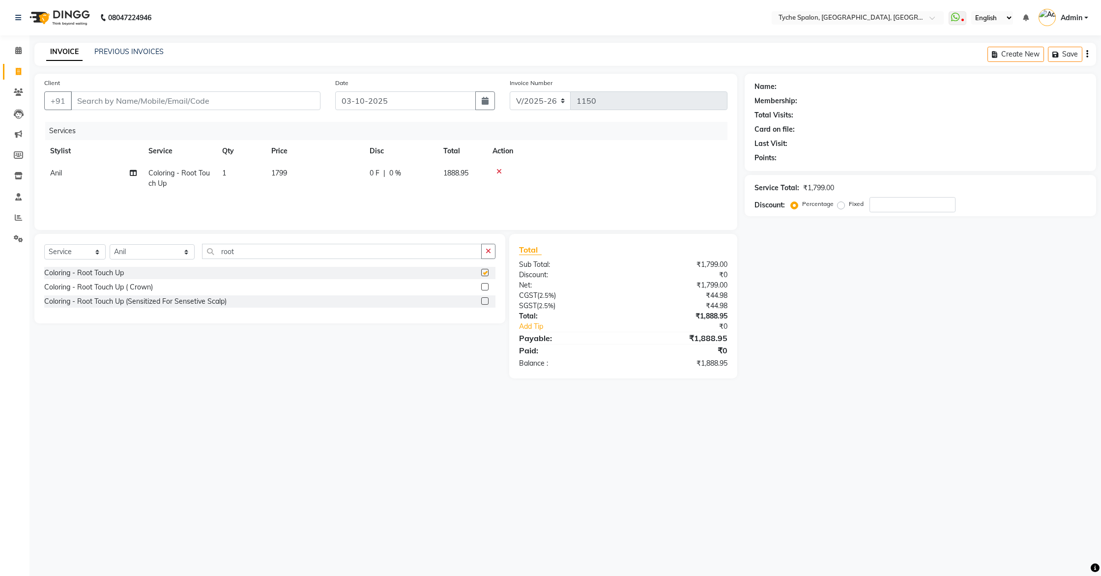
checkbox input "false"
click at [139, 252] on select "Select Stylist [PERSON_NAME] [PERSON_NAME] [PERSON_NAME] [PERSON_NAME] [PERSON_…" at bounding box center [152, 251] width 85 height 15
select select "51581"
click at [110, 244] on select "Select Stylist [PERSON_NAME] [PERSON_NAME] [PERSON_NAME] [PERSON_NAME] [PERSON_…" at bounding box center [152, 251] width 85 height 15
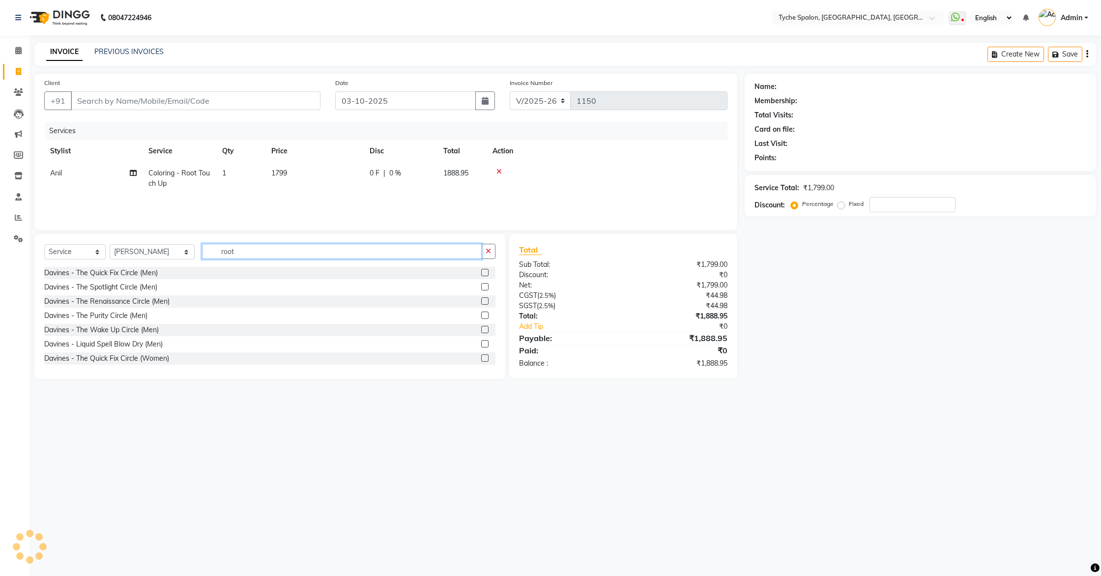
click at [229, 255] on input "root" at bounding box center [342, 251] width 280 height 15
type input "r"
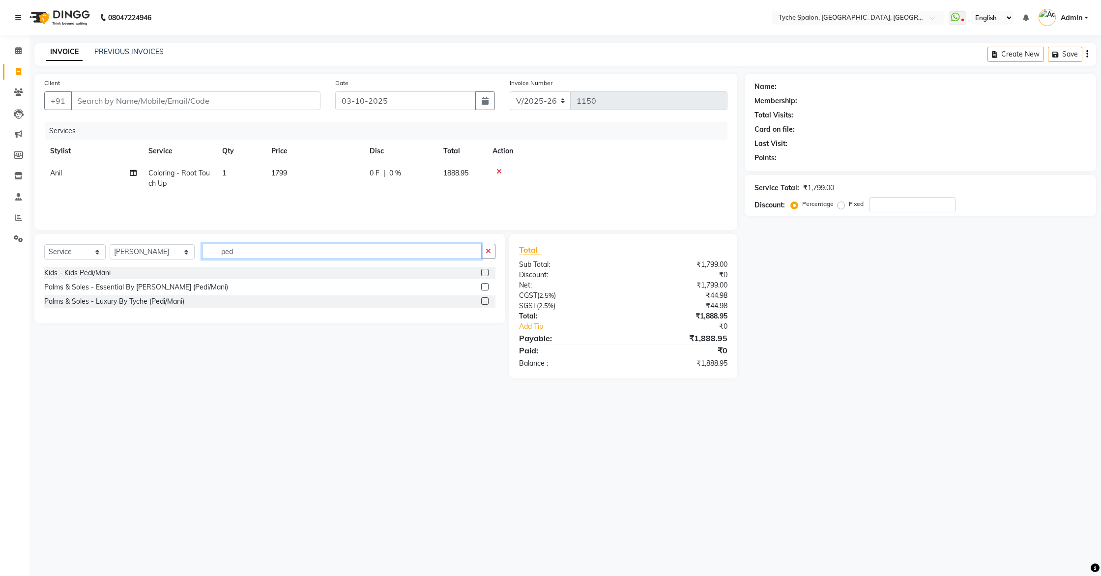
type input "ped"
click at [485, 285] on label at bounding box center [484, 286] width 7 height 7
click at [485, 285] on input "checkbox" at bounding box center [484, 287] width 6 height 6
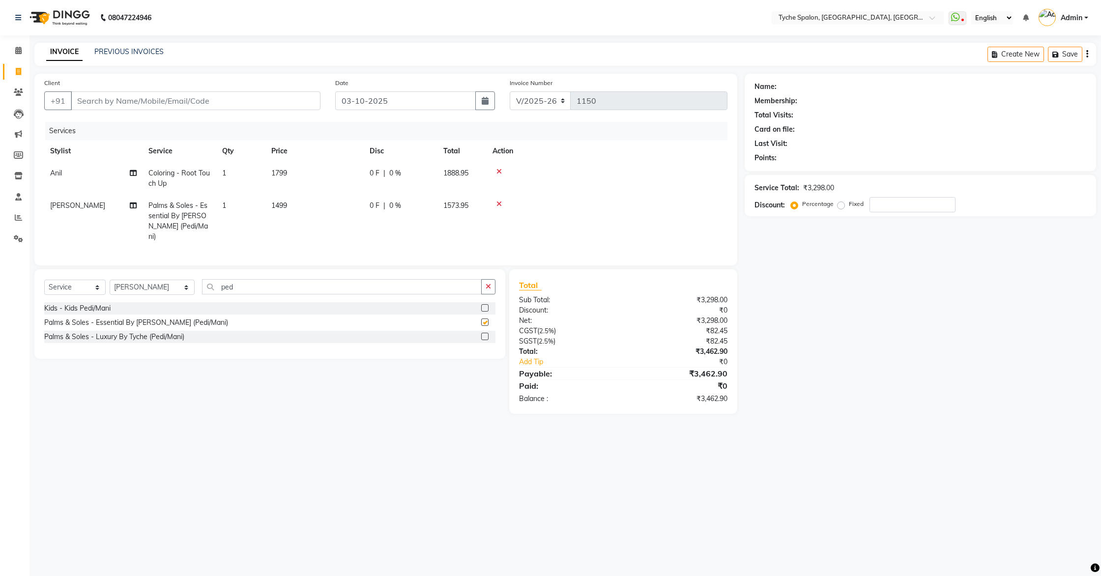
checkbox input "false"
click at [89, 104] on input "Client" at bounding box center [196, 100] width 250 height 19
type input "a"
type input "0"
type input "a"
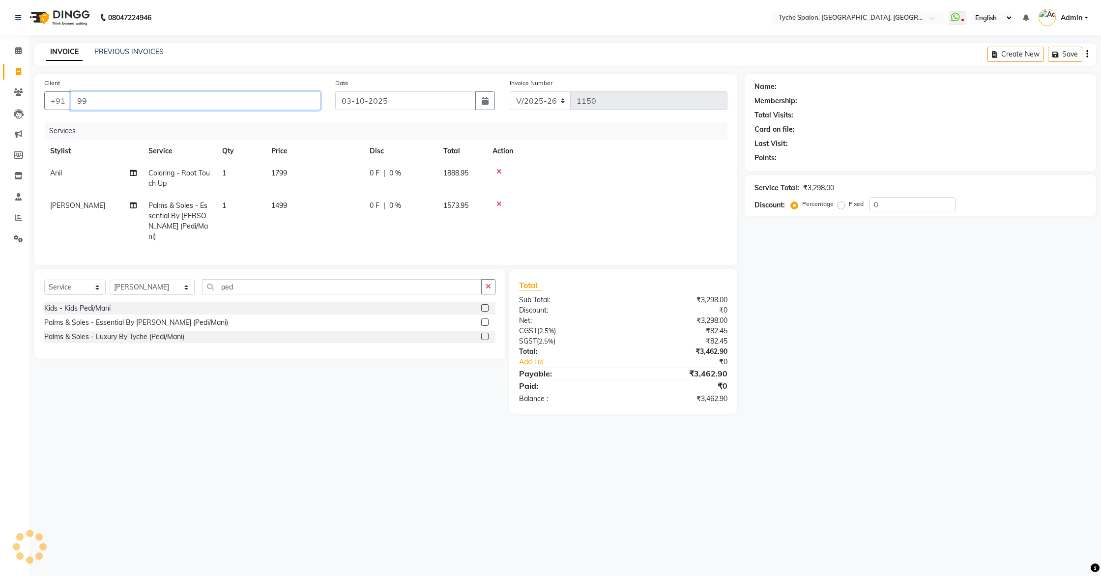
type input "9"
type input "7099064127"
click at [312, 102] on span "Add Client" at bounding box center [295, 101] width 39 height 10
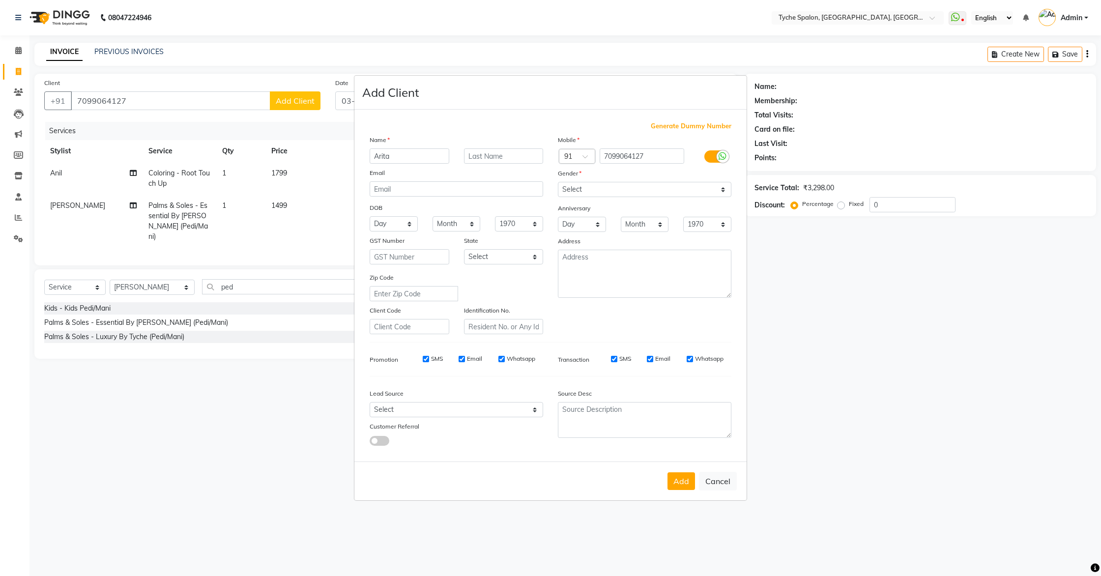
type input "Arita"
click at [479, 156] on input "text" at bounding box center [504, 156] width 80 height 15
type input "m"
type input "Mam"
click at [600, 192] on select "Select [DEMOGRAPHIC_DATA] [DEMOGRAPHIC_DATA] Other Prefer Not To Say" at bounding box center [645, 189] width 174 height 15
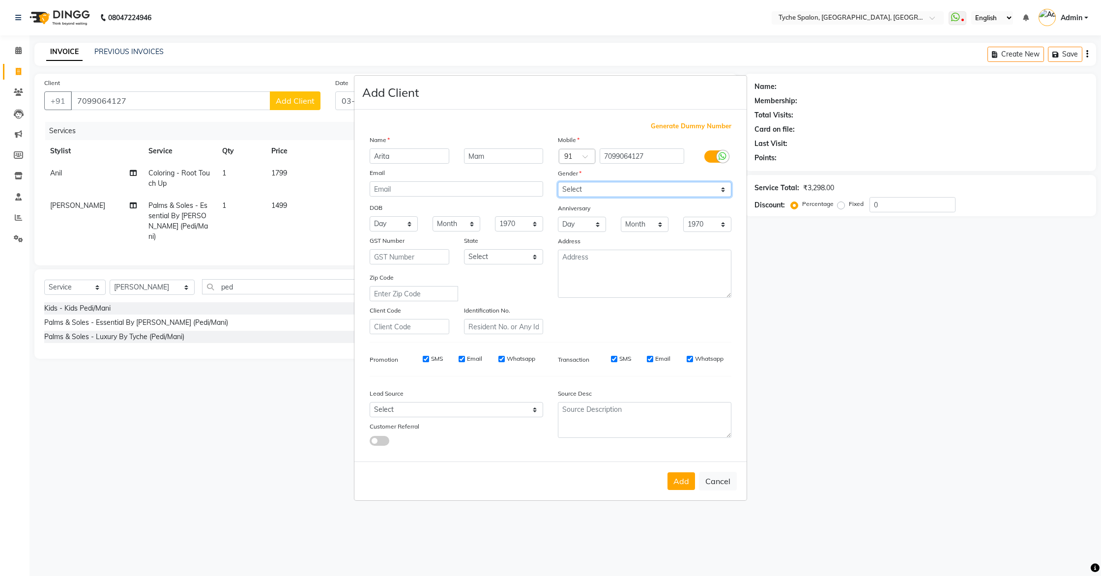
select select "[DEMOGRAPHIC_DATA]"
click at [558, 182] on select "Select [DEMOGRAPHIC_DATA] [DEMOGRAPHIC_DATA] Other Prefer Not To Say" at bounding box center [645, 189] width 174 height 15
click at [682, 479] on button "Add" at bounding box center [682, 482] width 28 height 18
select select
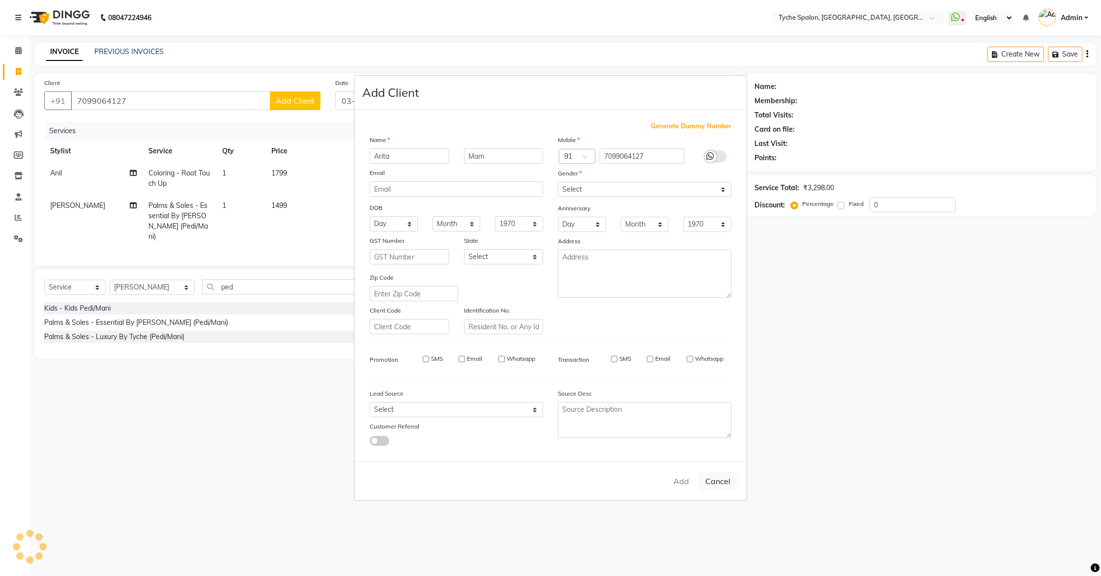
select select
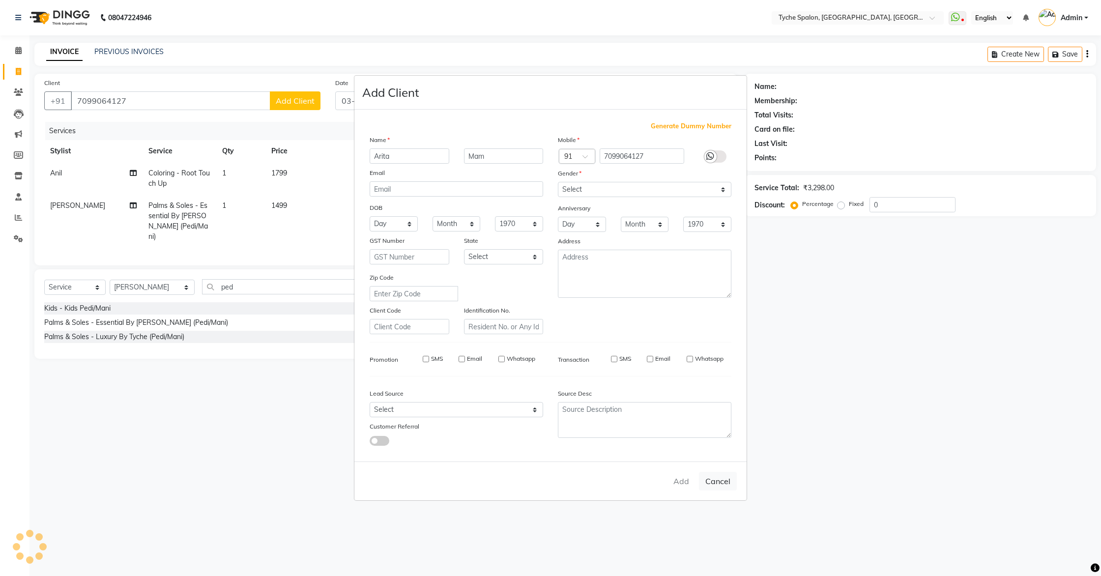
checkbox input "false"
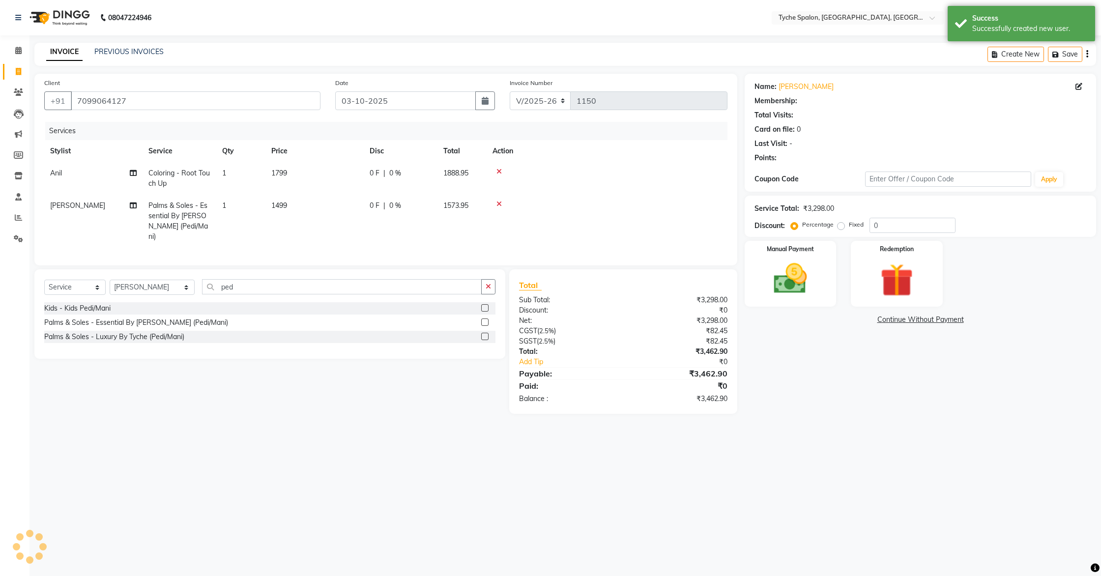
select select "1: Object"
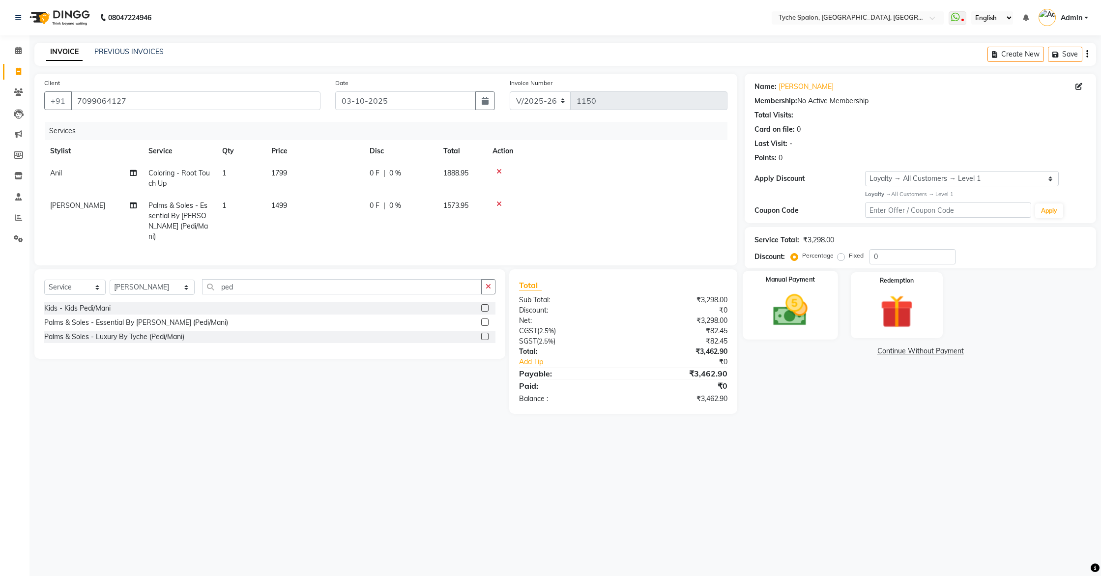
click at [800, 327] on img at bounding box center [791, 311] width 56 height 40
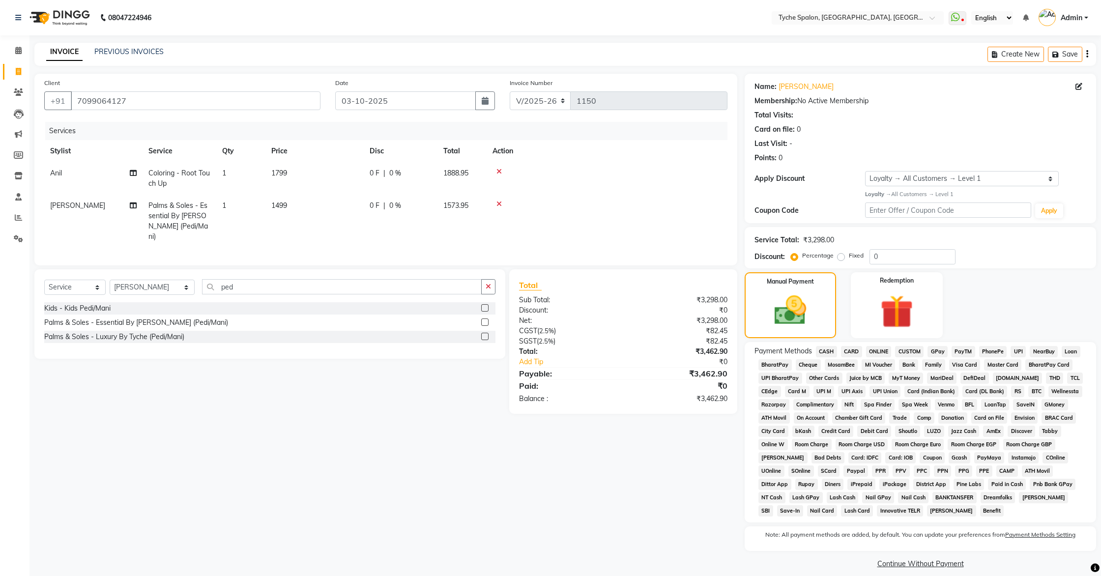
click at [933, 350] on span "GPay" at bounding box center [938, 351] width 20 height 11
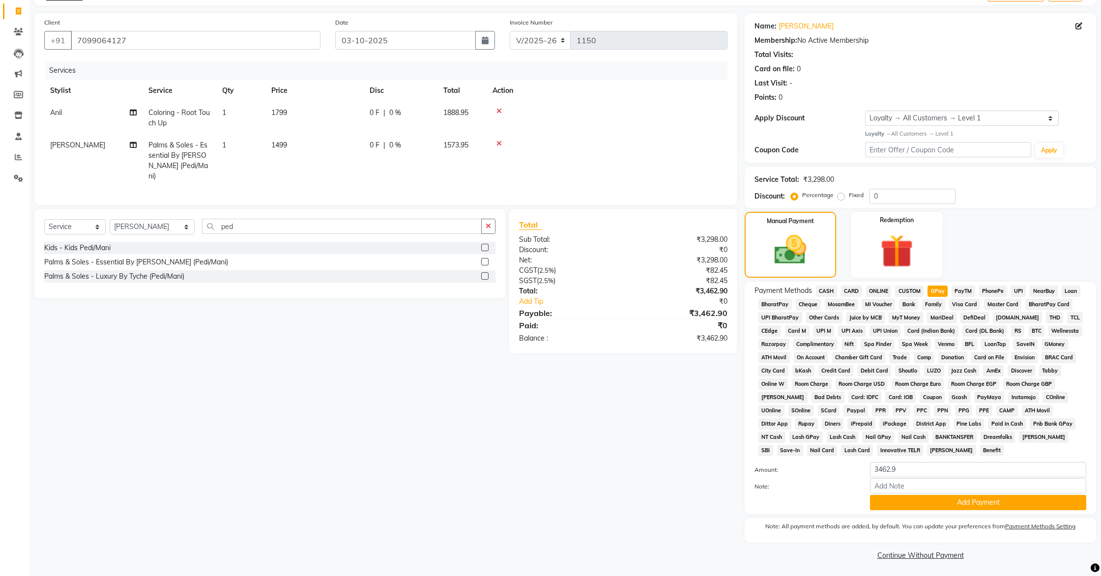
scroll to position [62, 0]
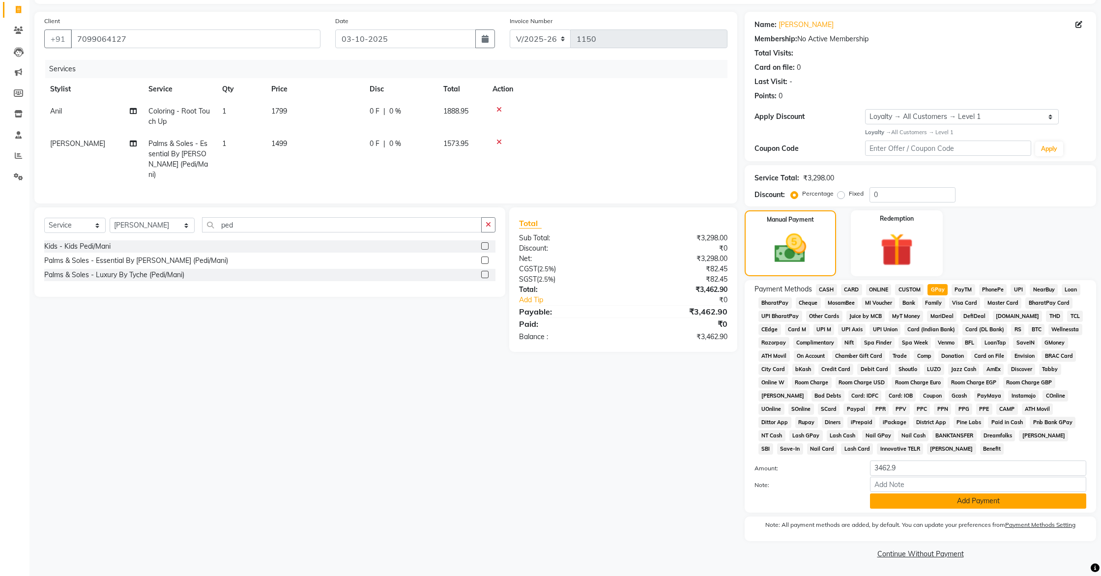
click at [955, 502] on button "Add Payment" at bounding box center [978, 501] width 216 height 15
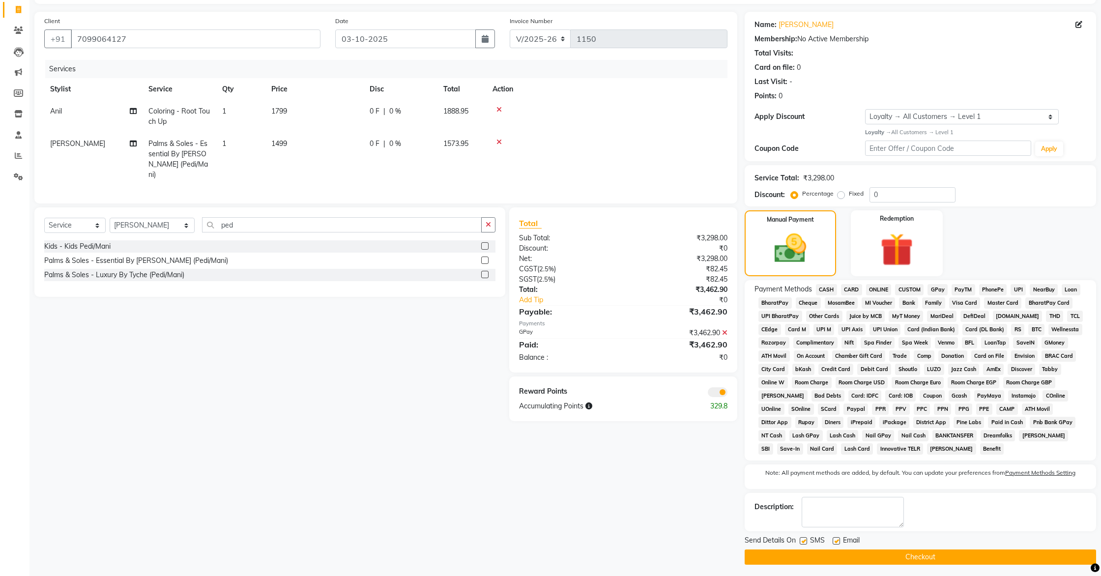
scroll to position [66, 0]
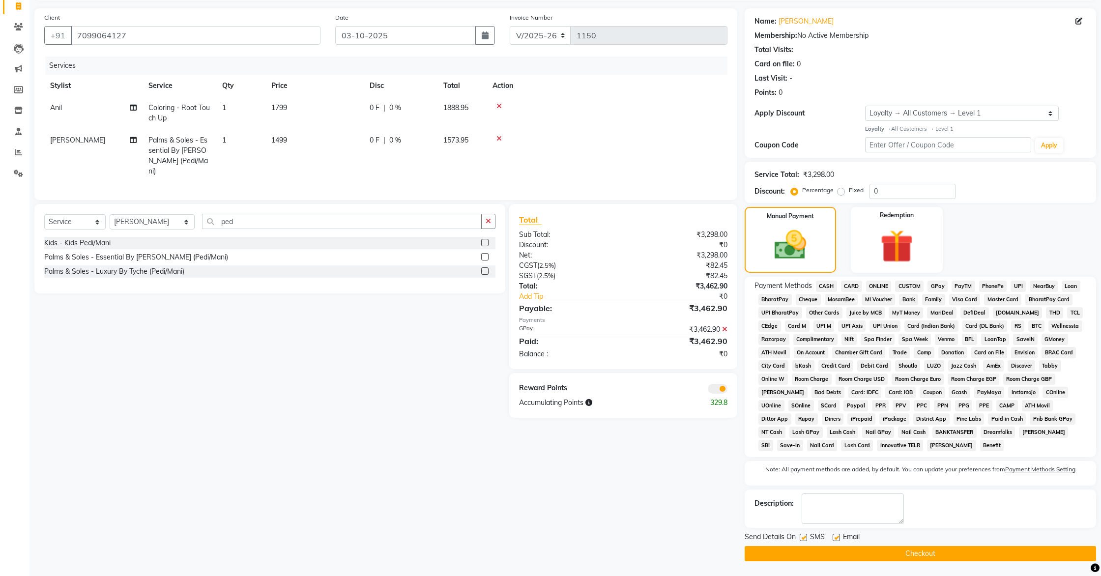
click at [912, 555] on button "Checkout" at bounding box center [921, 553] width 352 height 15
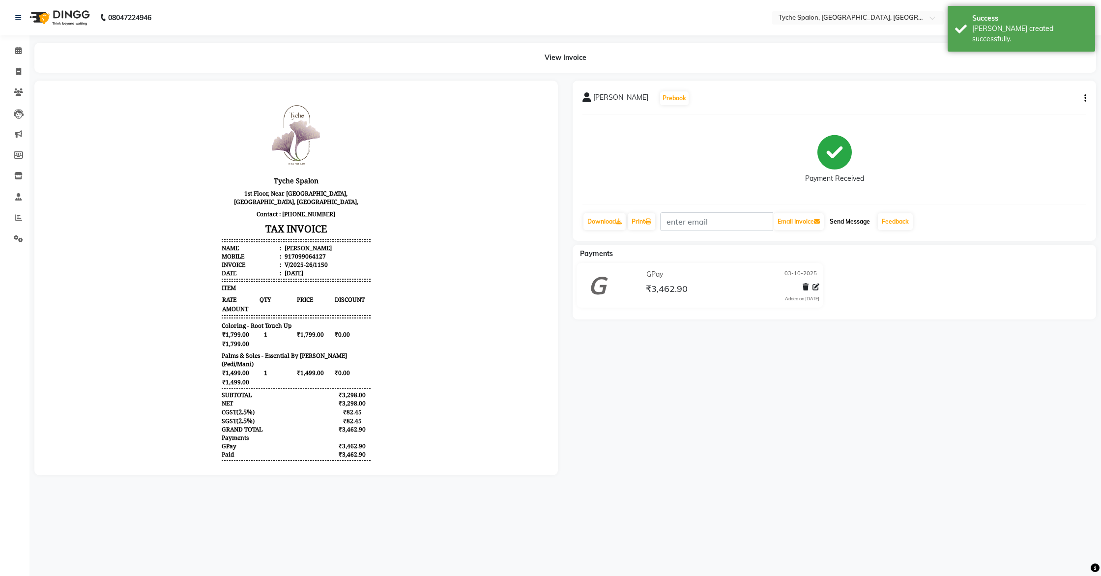
click at [856, 222] on button "Send Message" at bounding box center [850, 221] width 48 height 17
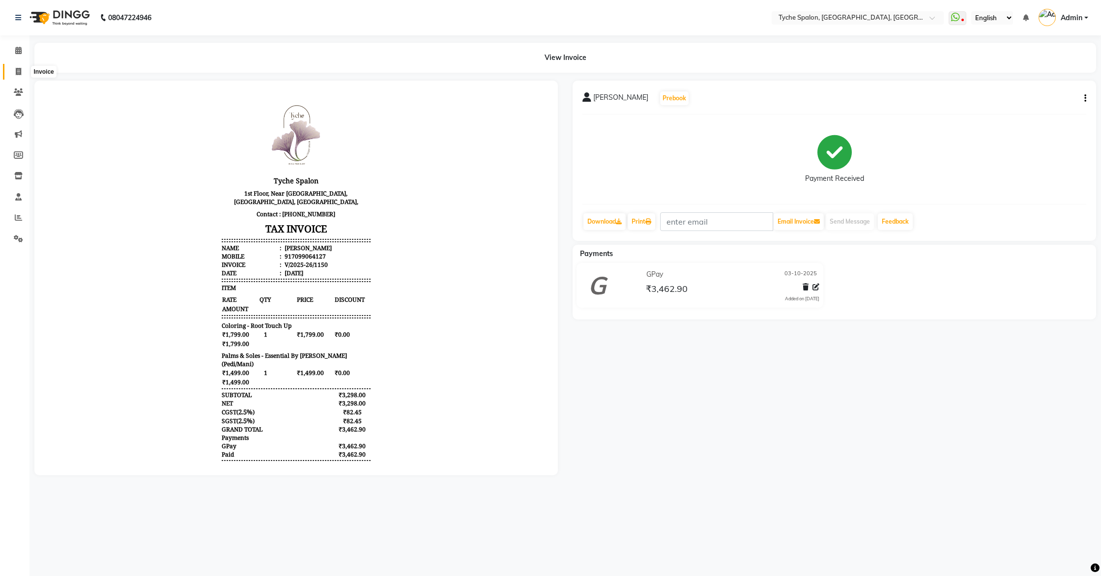
click at [17, 71] on icon at bounding box center [18, 71] width 5 height 7
select select "service"
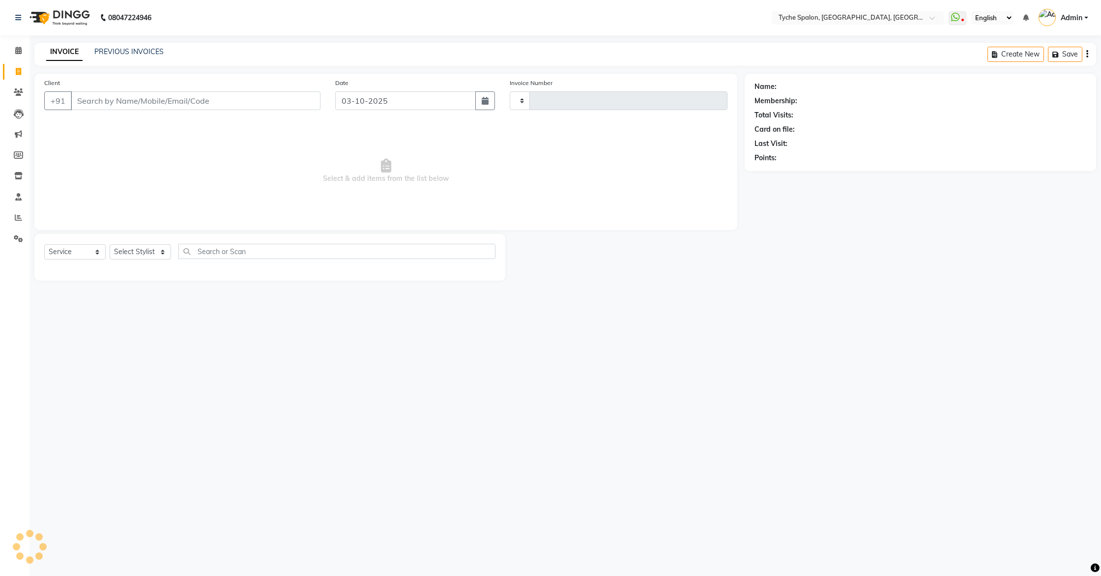
type input "1151"
select select "6320"
click at [130, 51] on link "PREVIOUS INVOICES" at bounding box center [128, 51] width 69 height 9
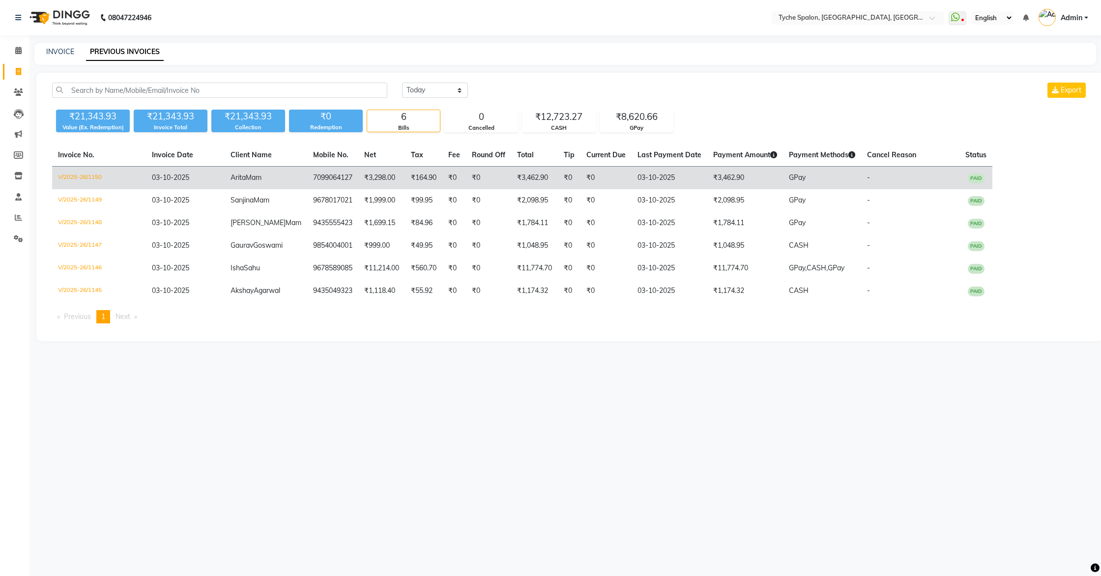
click at [405, 177] on td "₹164.90" at bounding box center [423, 178] width 37 height 23
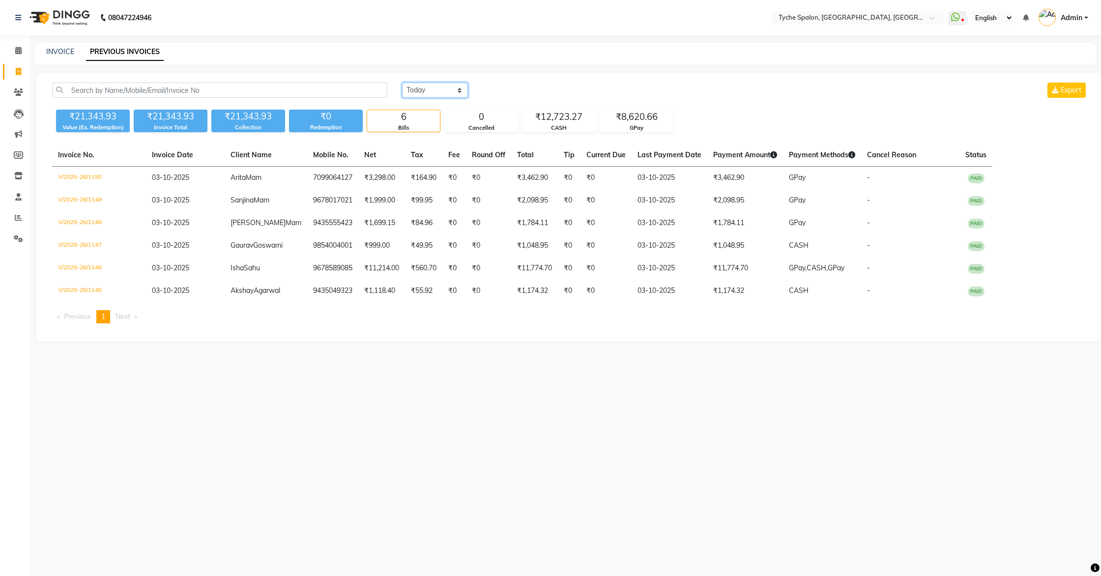
click at [431, 91] on select "[DATE] [DATE] Custom Range" at bounding box center [435, 90] width 66 height 15
select select "range"
click at [402, 83] on select "[DATE] [DATE] Custom Range" at bounding box center [435, 90] width 66 height 15
click at [525, 82] on div "[DATE] [DATE] Custom Range [DATE] - [DATE] Export ₹21,343.93 Value (Ex. Redempt…" at bounding box center [570, 207] width 1068 height 268
click at [523, 87] on input "03-10-2025" at bounding box center [515, 91] width 69 height 14
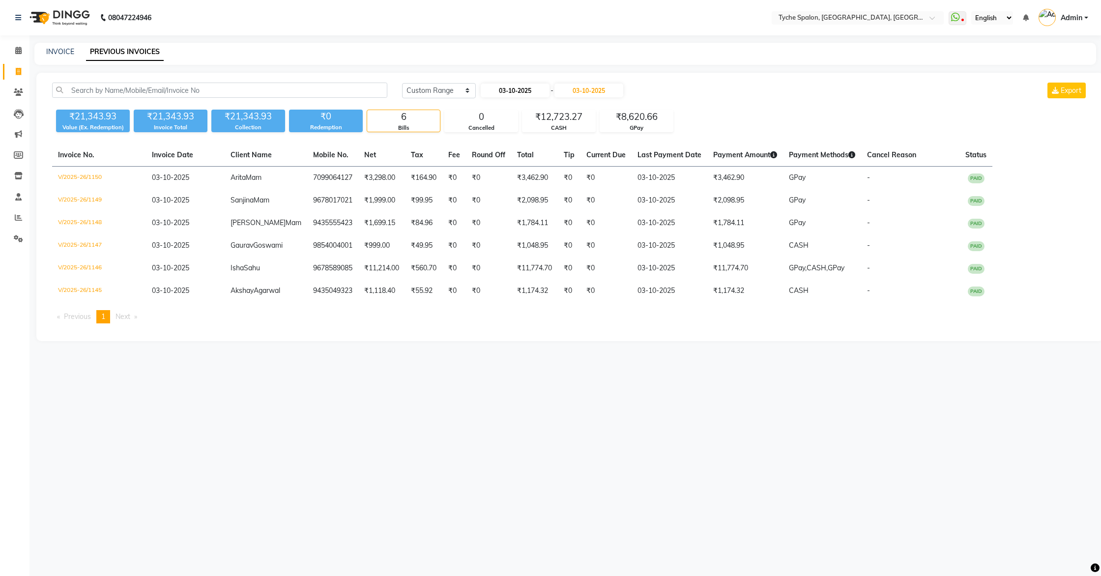
select select "10"
select select "2025"
click at [527, 138] on div "1" at bounding box center [523, 141] width 16 height 16
type input "01-10-2025"
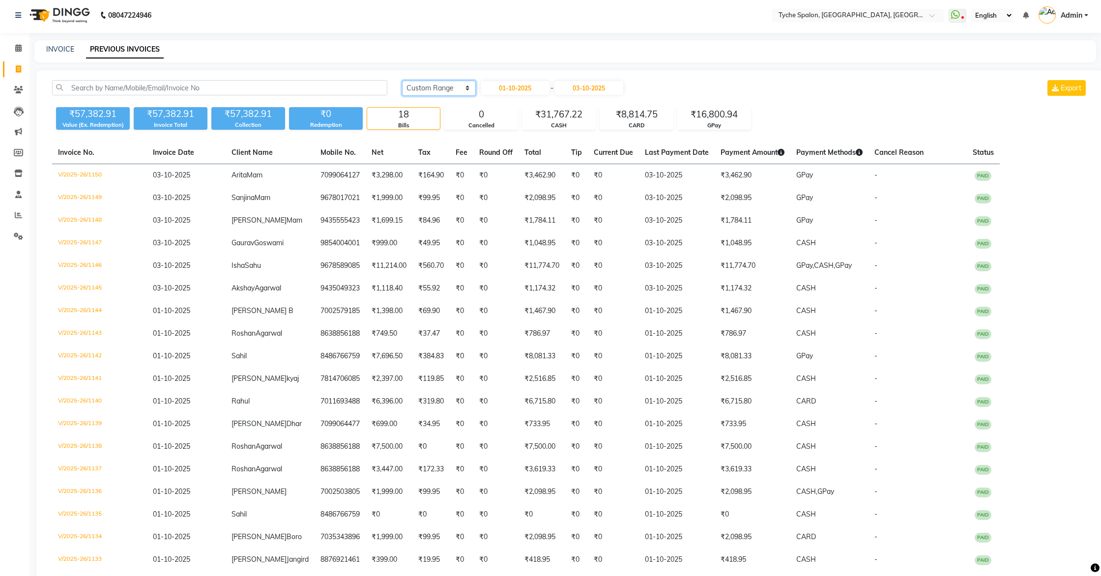
click at [431, 88] on select "[DATE] [DATE] Custom Range" at bounding box center [439, 88] width 74 height 15
select select "[DATE]"
click at [402, 80] on select "[DATE] [DATE] Custom Range" at bounding box center [439, 87] width 74 height 15
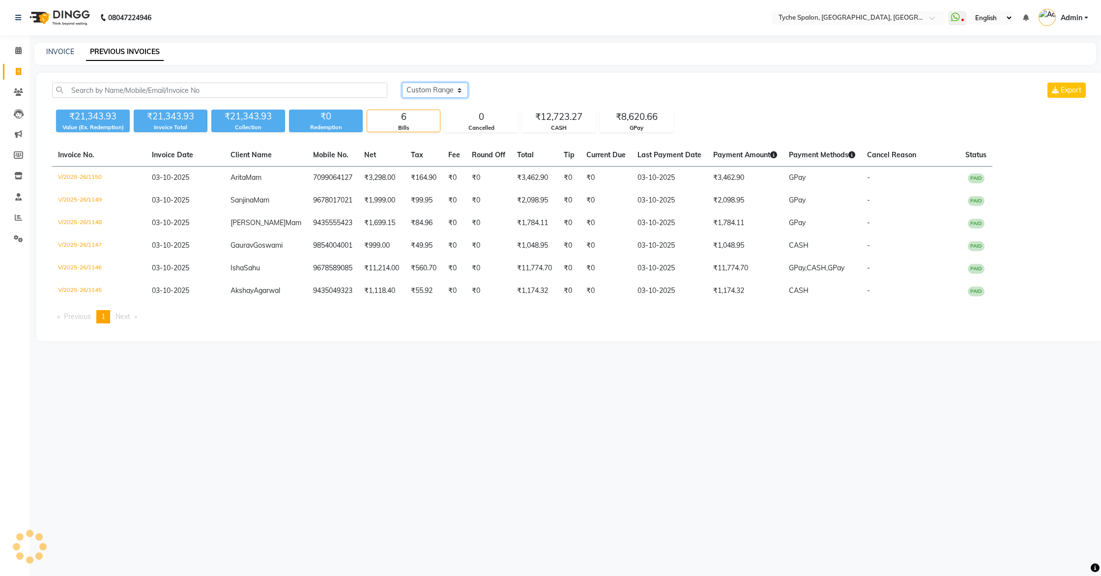
scroll to position [0, 0]
click at [15, 235] on icon at bounding box center [18, 238] width 9 height 7
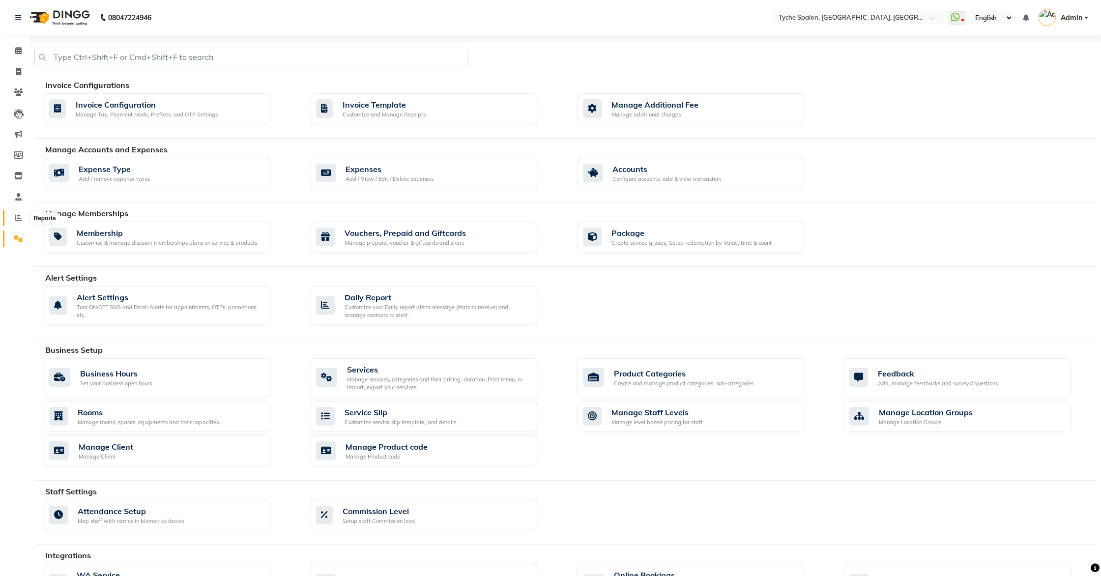
click at [20, 213] on span at bounding box center [18, 217] width 17 height 11
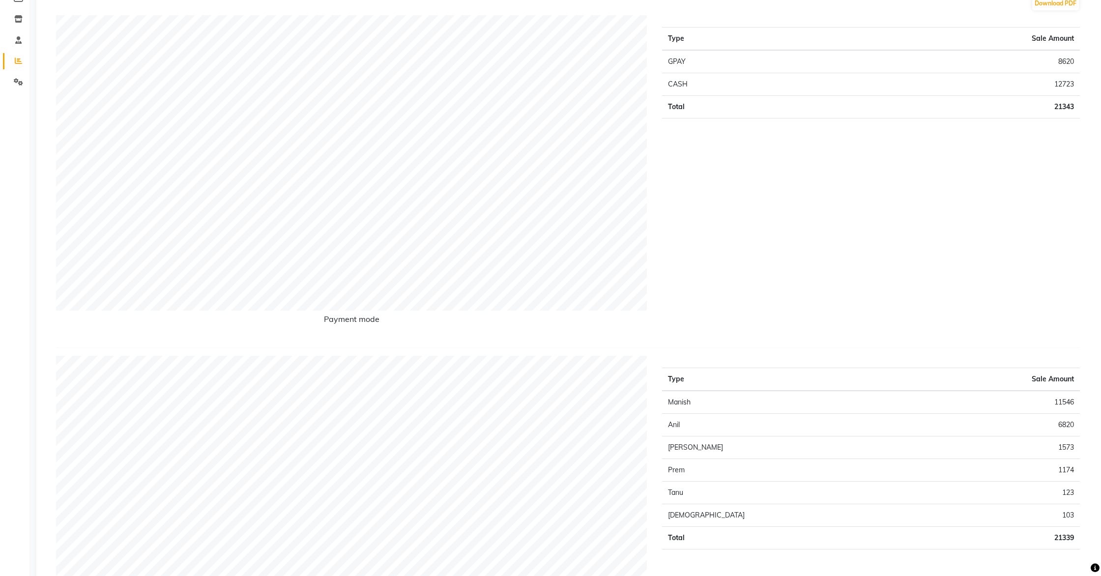
scroll to position [164, 0]
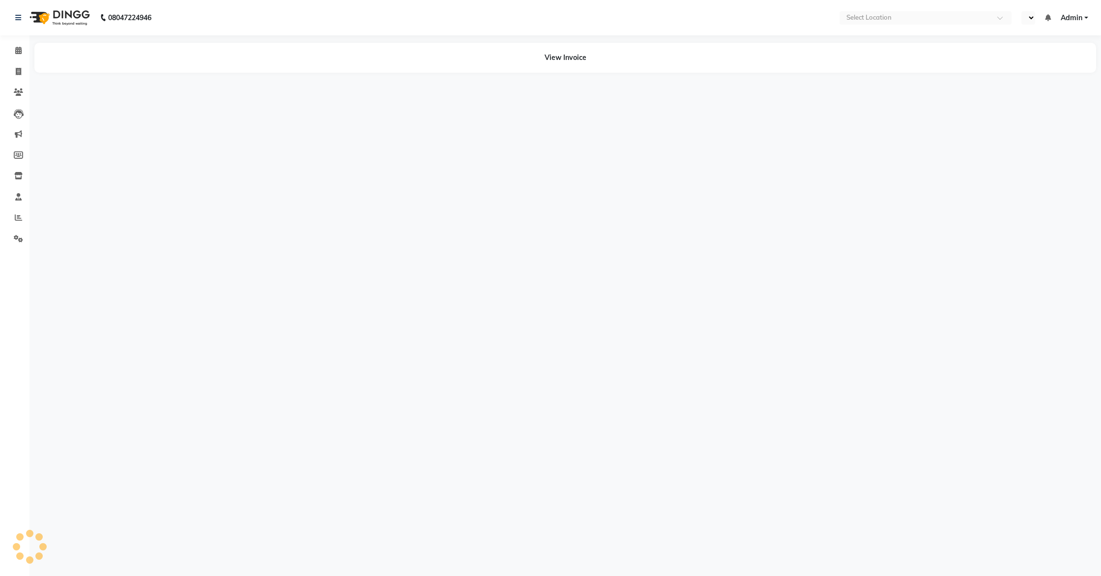
select select "en"
